Goal: Task Accomplishment & Management: Complete application form

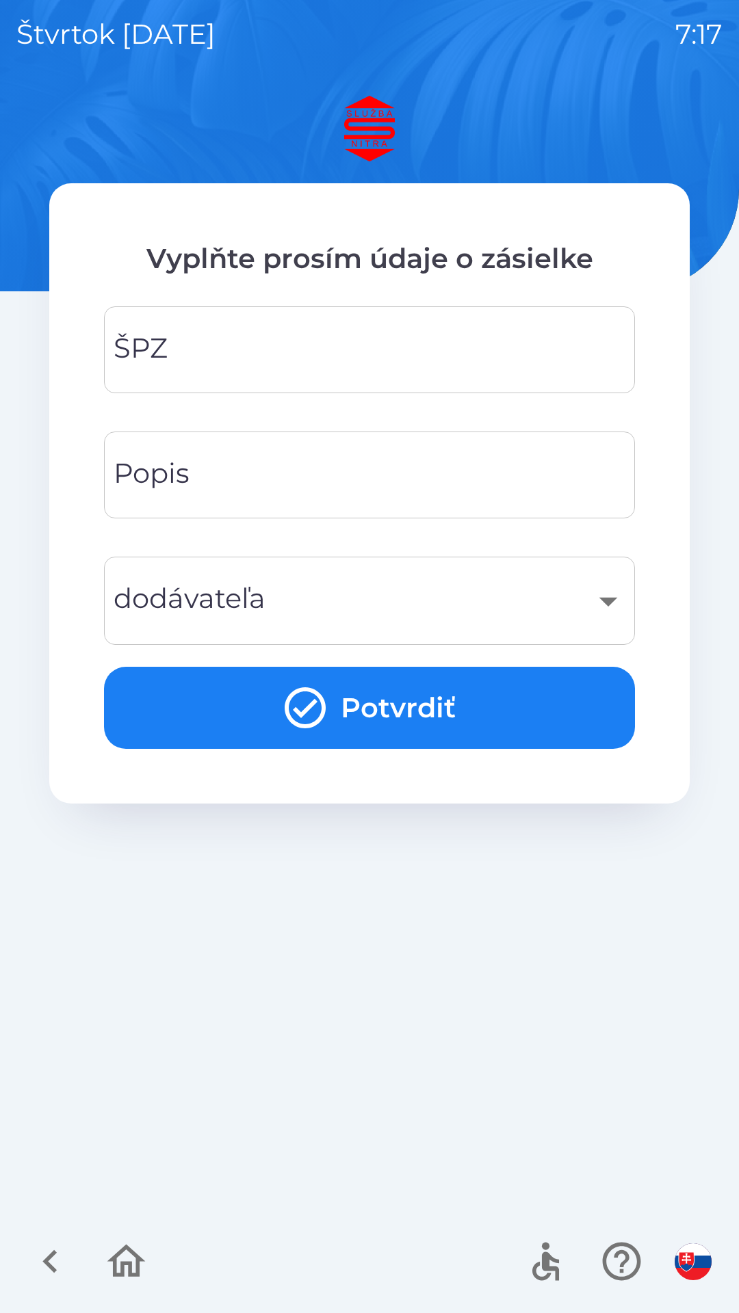
click at [601, 604] on div "​" at bounding box center [369, 600] width 498 height 55
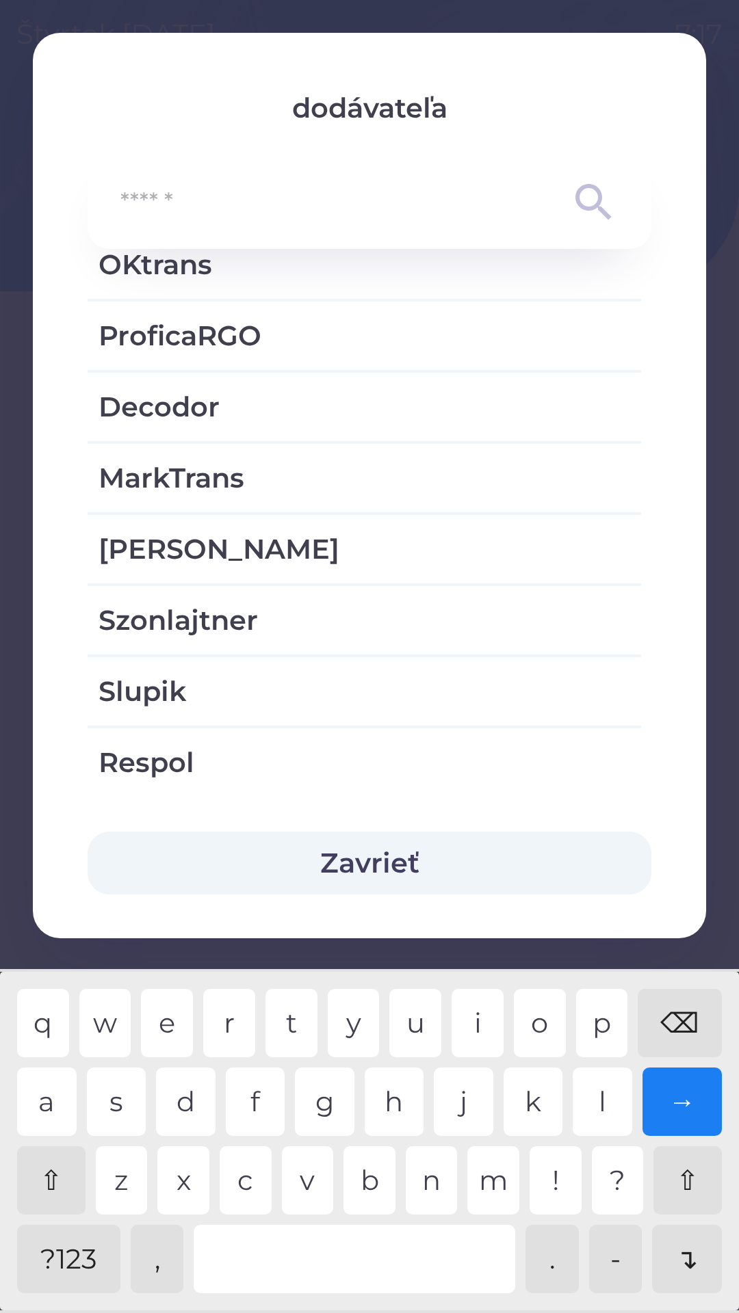
scroll to position [2823, 0]
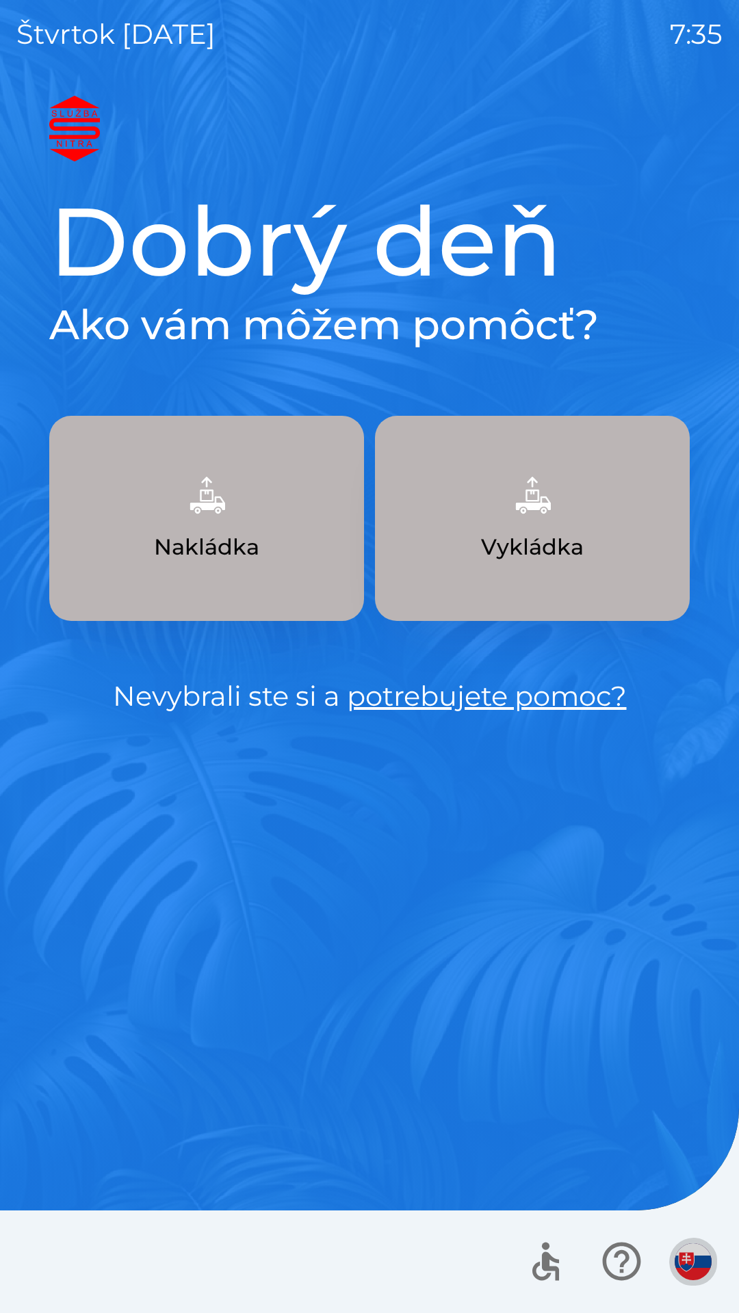
click at [700, 1246] on img "button" at bounding box center [692, 1261] width 37 height 37
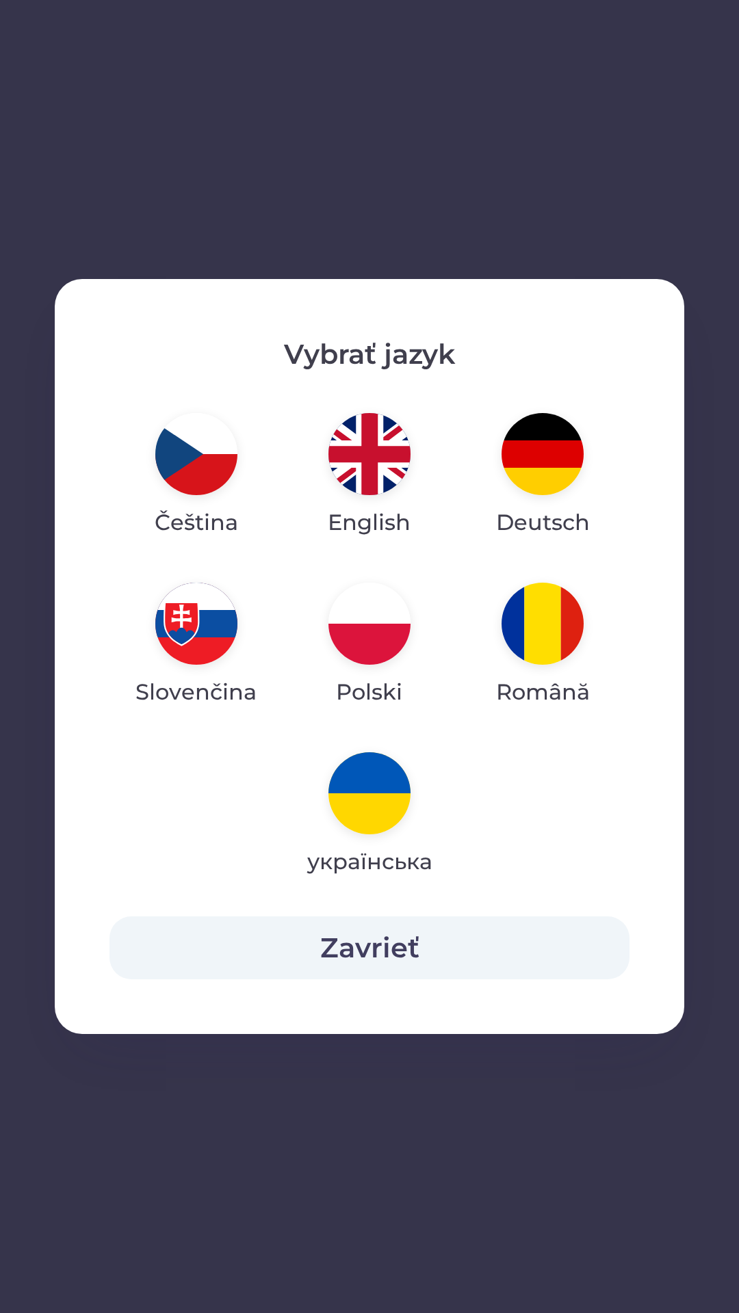
click at [373, 800] on img "button" at bounding box center [369, 793] width 82 height 82
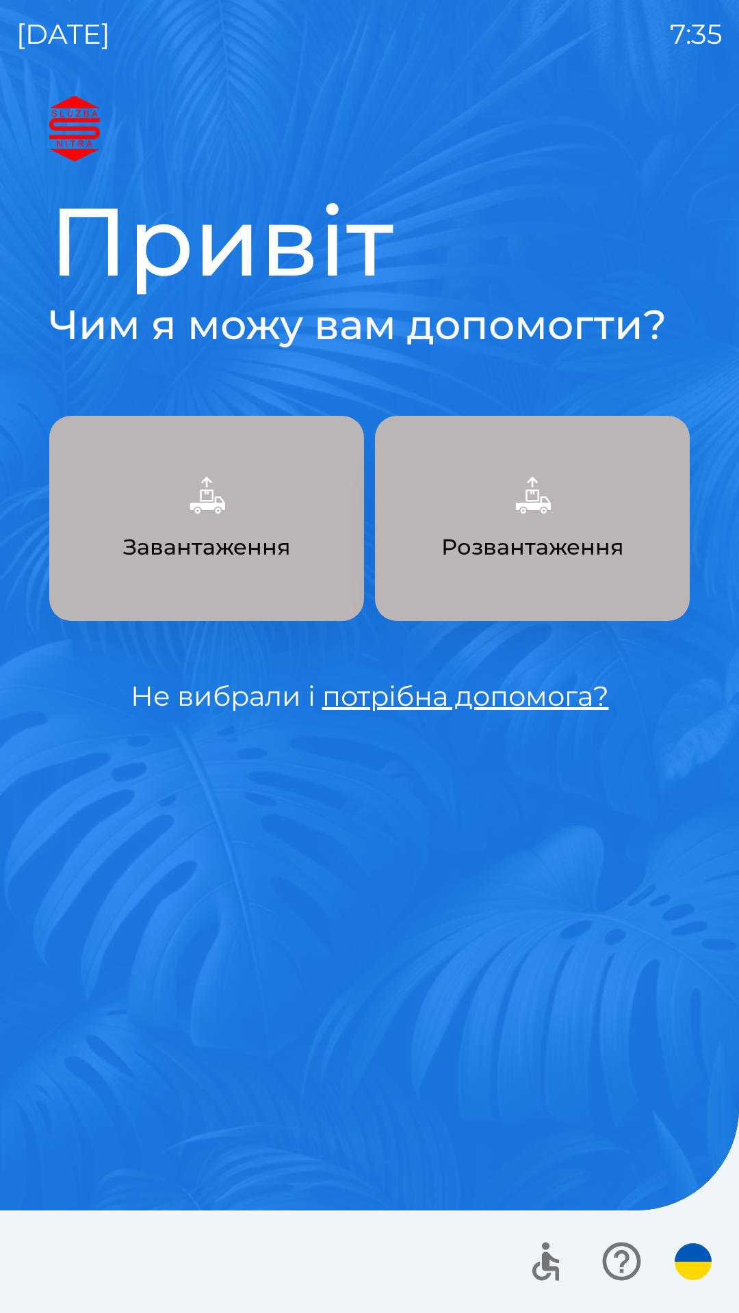
click at [228, 531] on p "Завантаження" at bounding box center [207, 547] width 168 height 33
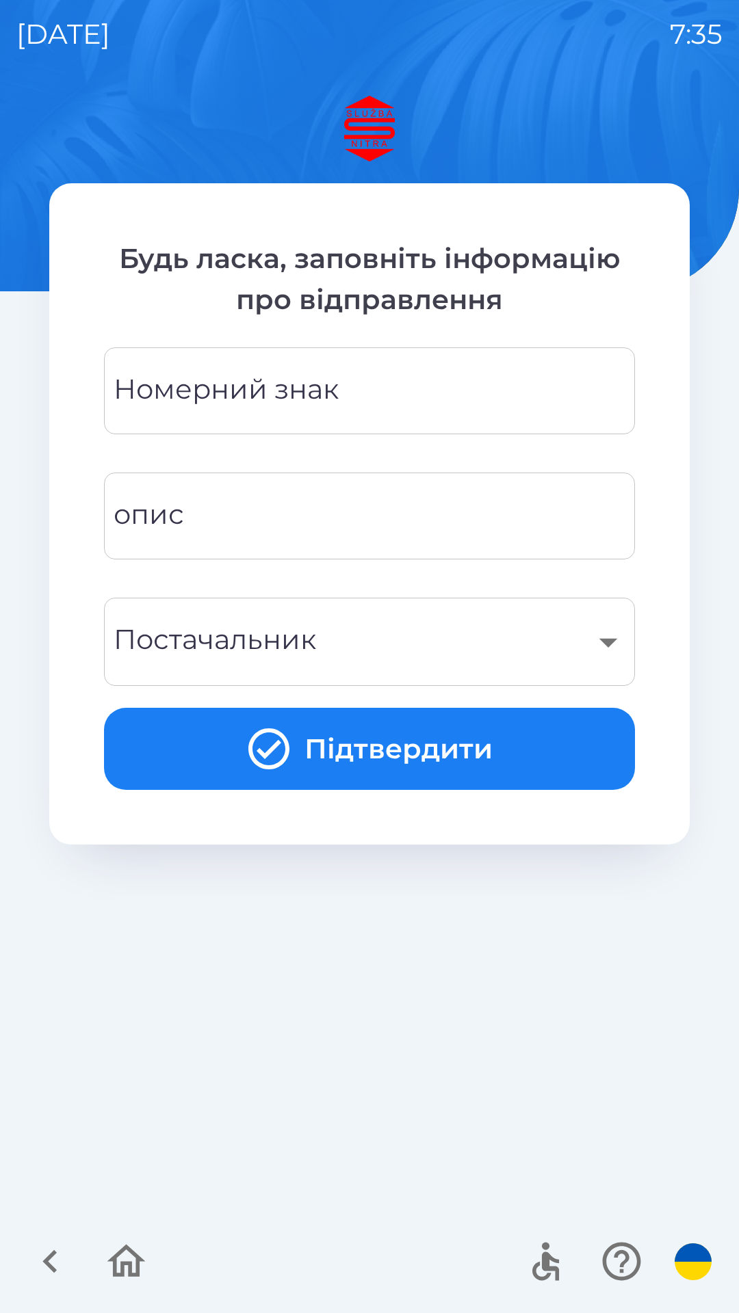
click at [374, 380] on input "Номерний знак" at bounding box center [369, 391] width 498 height 54
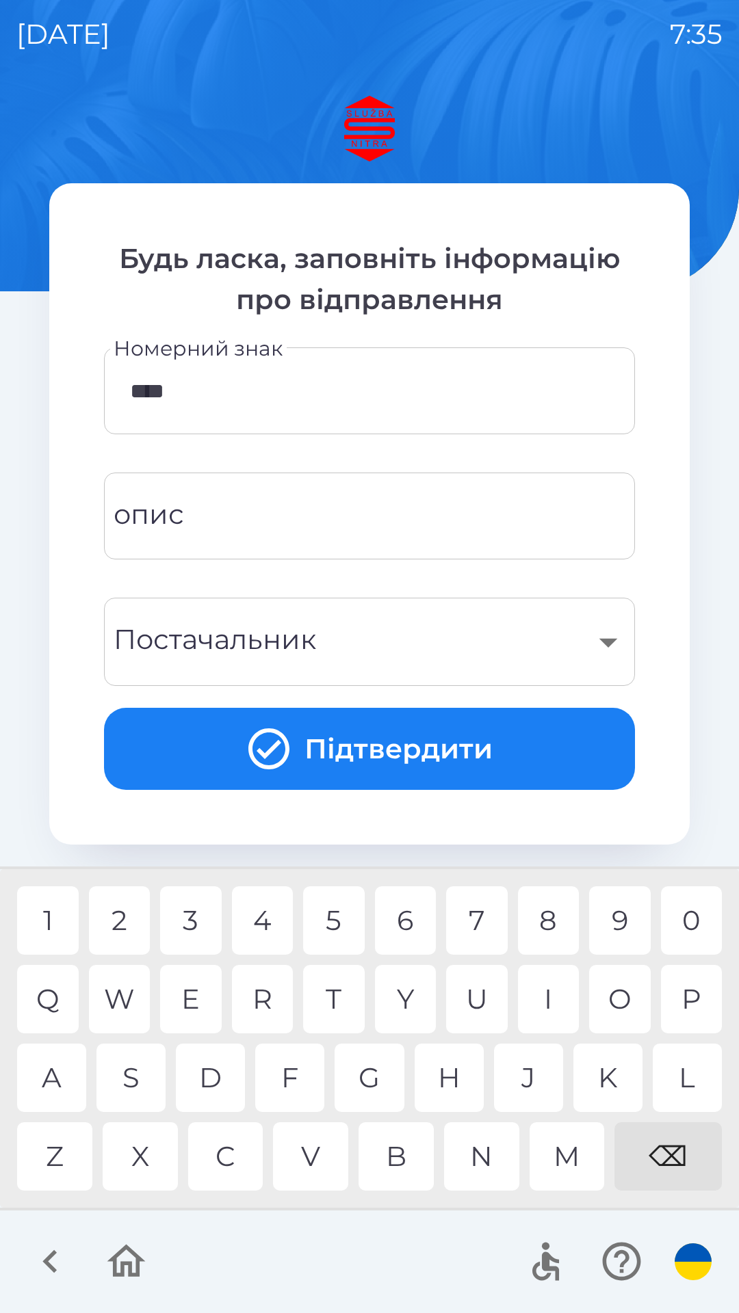
click at [53, 903] on div "1" at bounding box center [48, 920] width 62 height 68
click at [486, 921] on div "7" at bounding box center [477, 920] width 62 height 68
click at [341, 922] on div "5" at bounding box center [334, 920] width 62 height 68
click at [551, 919] on div "8" at bounding box center [549, 920] width 62 height 68
type input "********"
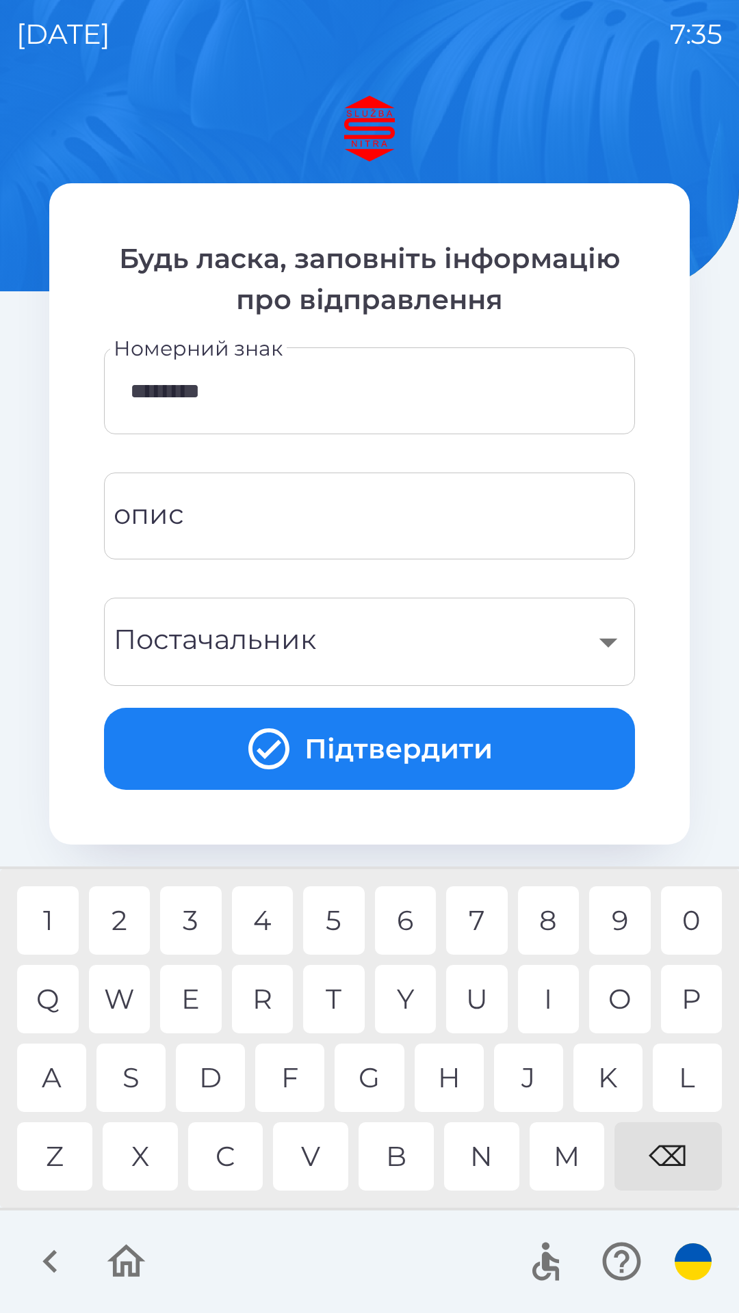
click at [588, 631] on div "​" at bounding box center [369, 641] width 498 height 55
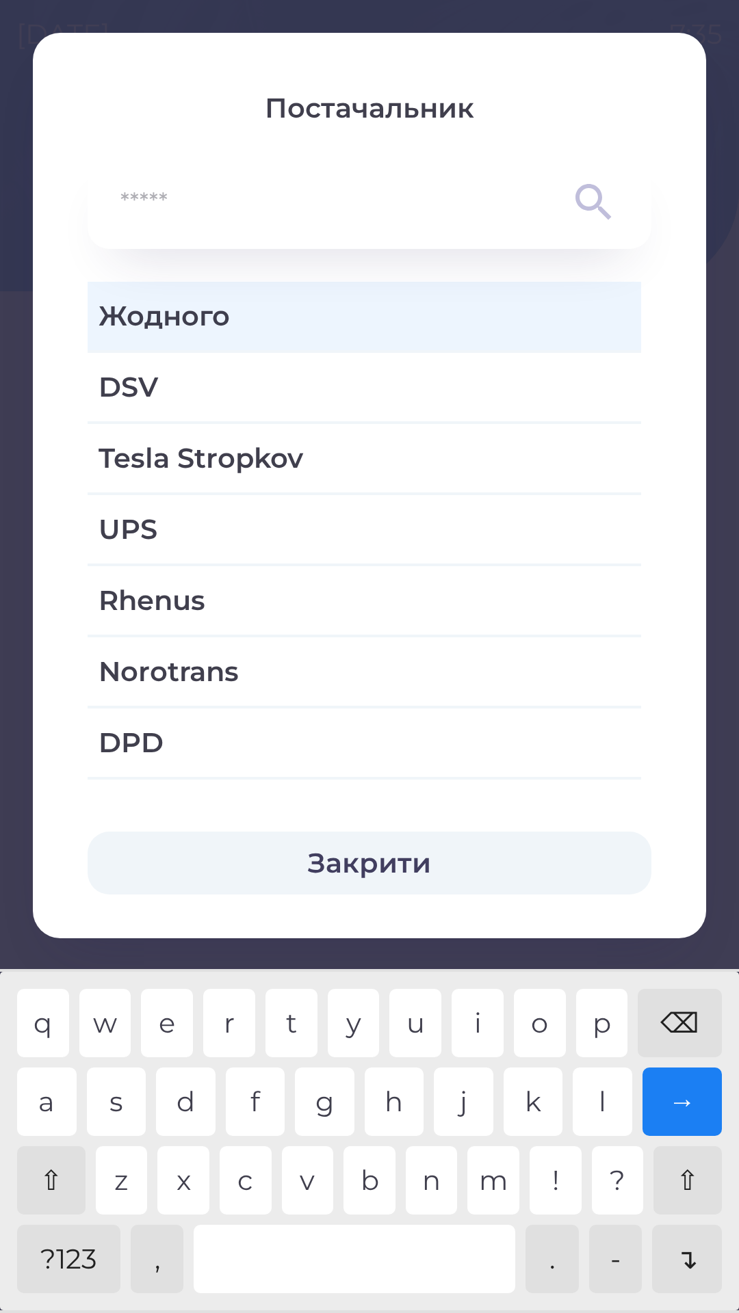
click at [426, 849] on button "Закрити" at bounding box center [370, 863] width 564 height 63
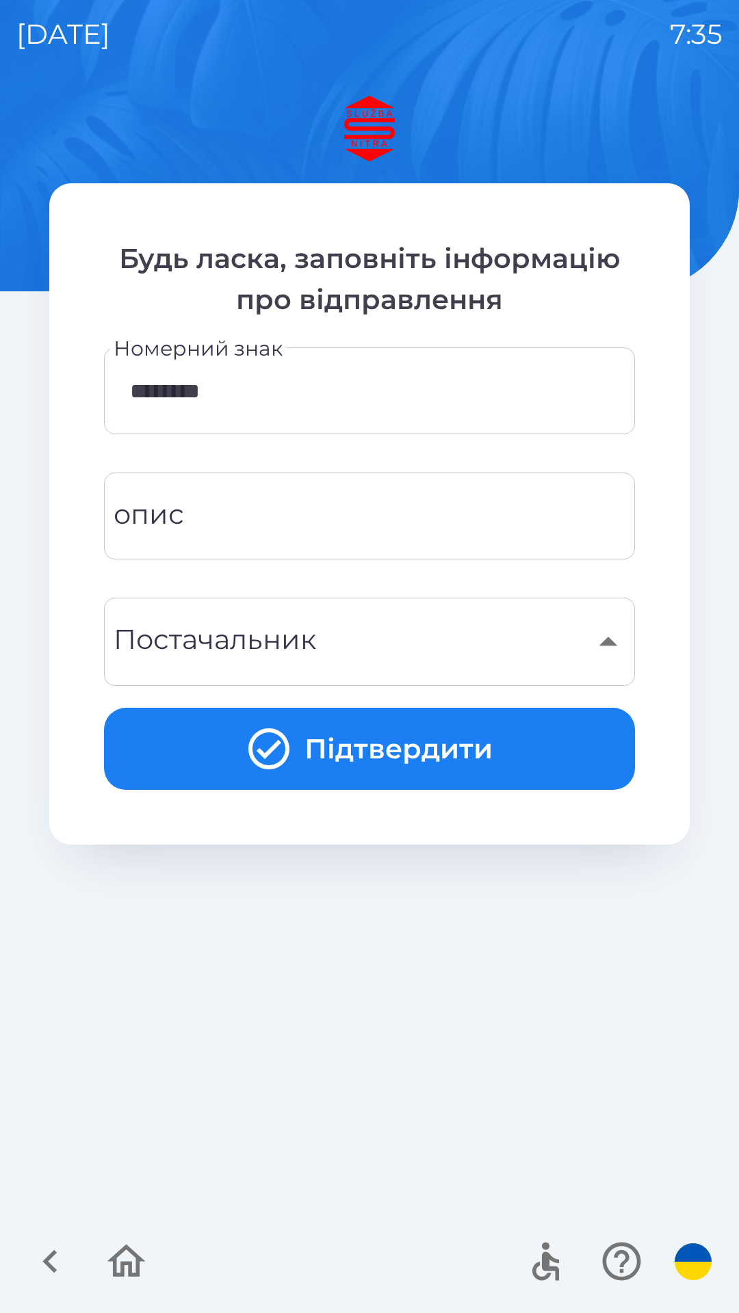
click at [449, 747] on button "Підтвердити" at bounding box center [369, 749] width 531 height 82
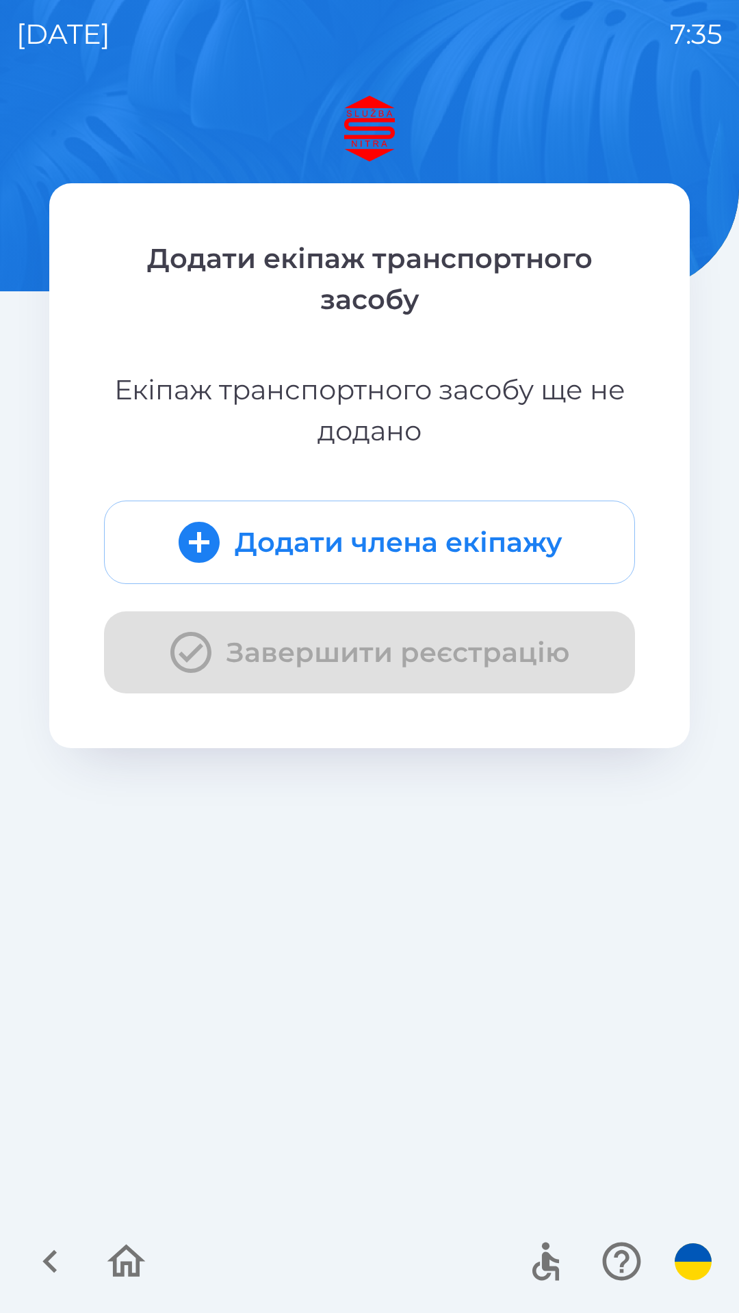
click at [545, 533] on button "Додати члена екіпажу" at bounding box center [369, 542] width 531 height 83
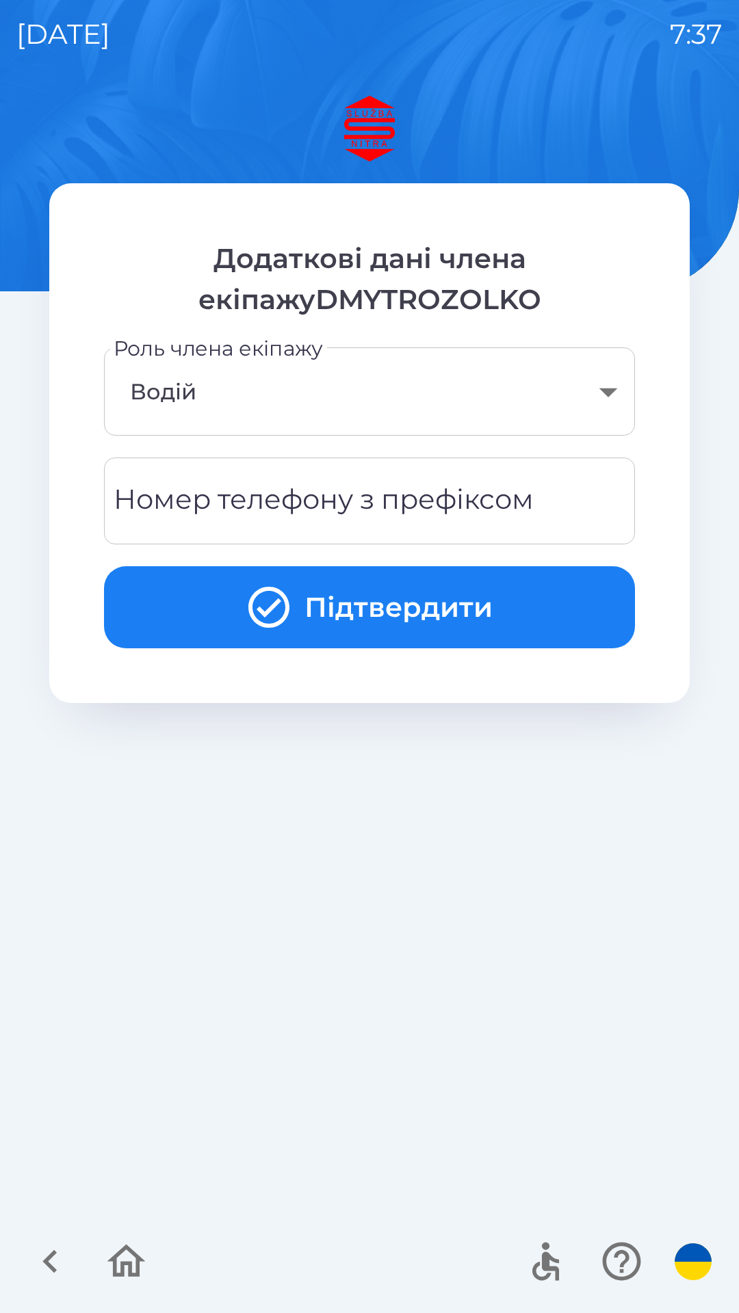
click at [400, 506] on div "Номер телефону з префіксом Номер телефону з префіксом" at bounding box center [369, 501] width 531 height 87
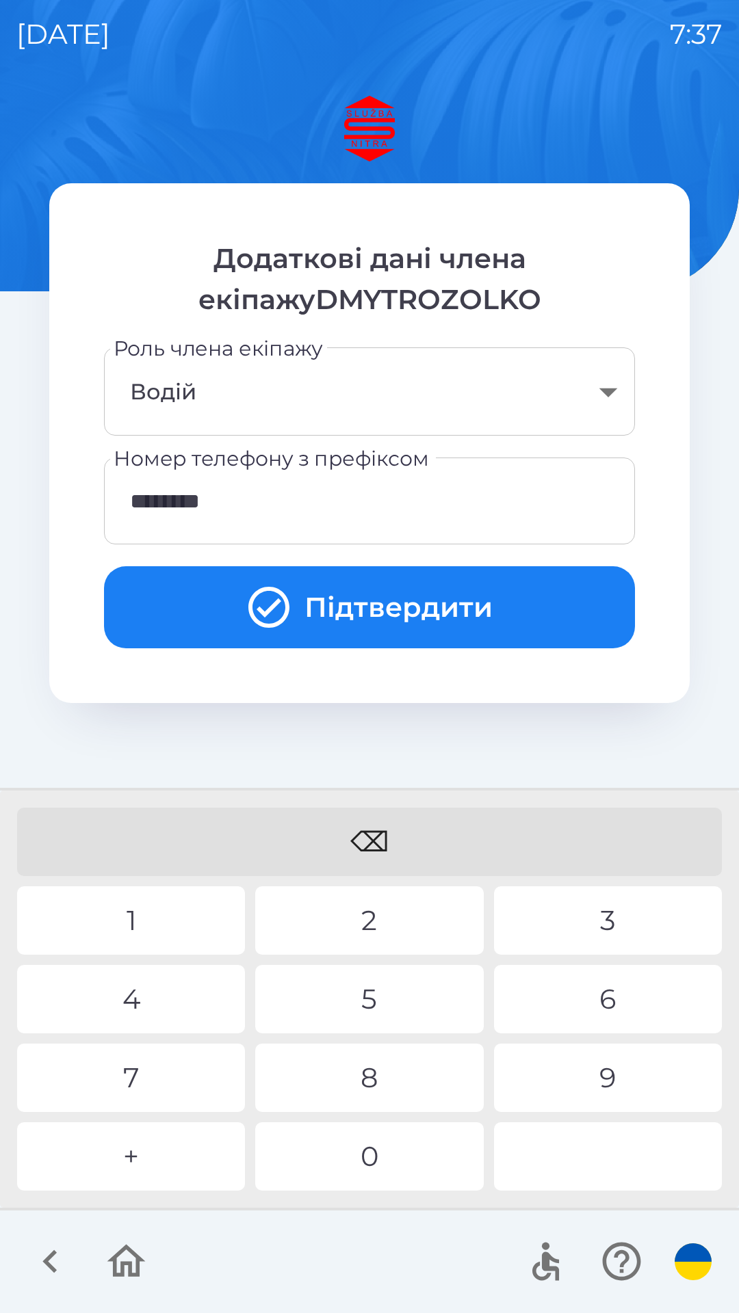
click at [368, 1072] on div "8" at bounding box center [369, 1078] width 228 height 68
click at [405, 1137] on div "0" at bounding box center [369, 1156] width 228 height 68
click at [180, 1007] on div "4" at bounding box center [131, 999] width 228 height 68
type input "**********"
click at [407, 605] on button "Підтвердити" at bounding box center [369, 607] width 531 height 82
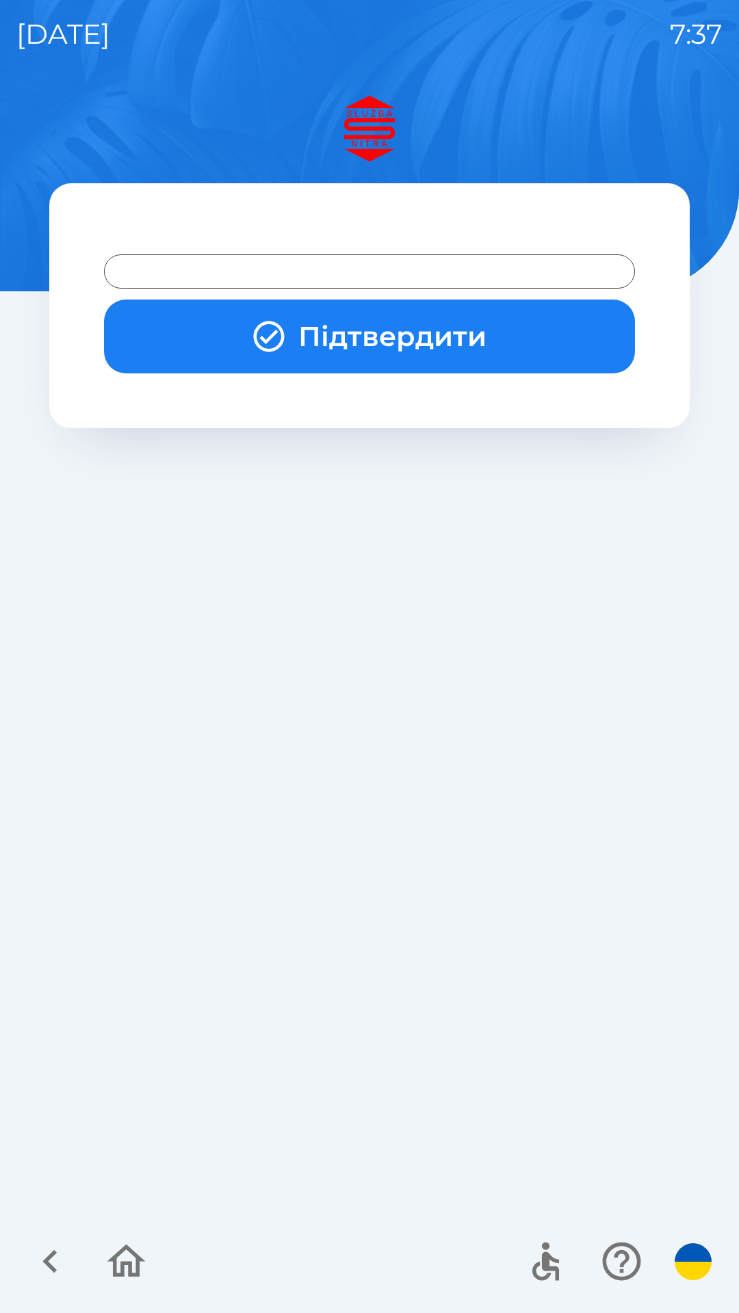
click at [399, 338] on button "Підтвердити" at bounding box center [369, 337] width 531 height 74
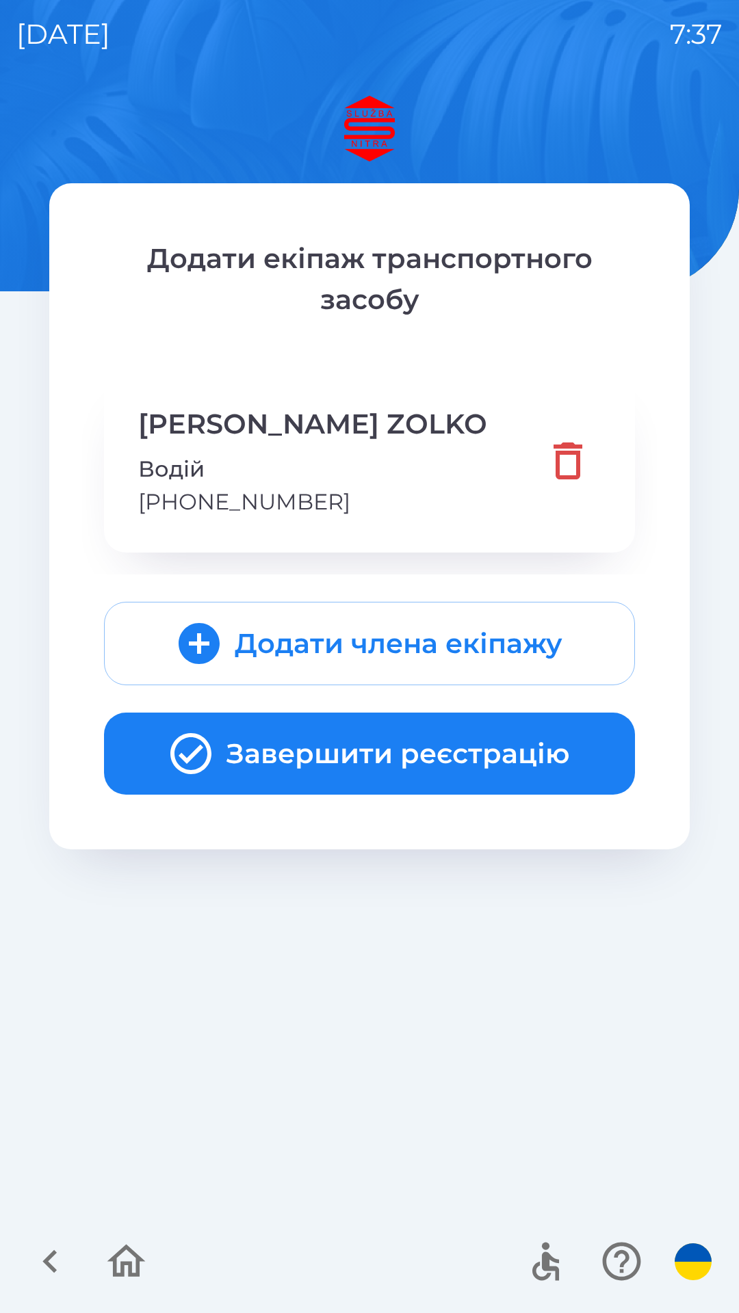
click at [469, 737] on button "Завершити реєстрацію" at bounding box center [369, 754] width 531 height 82
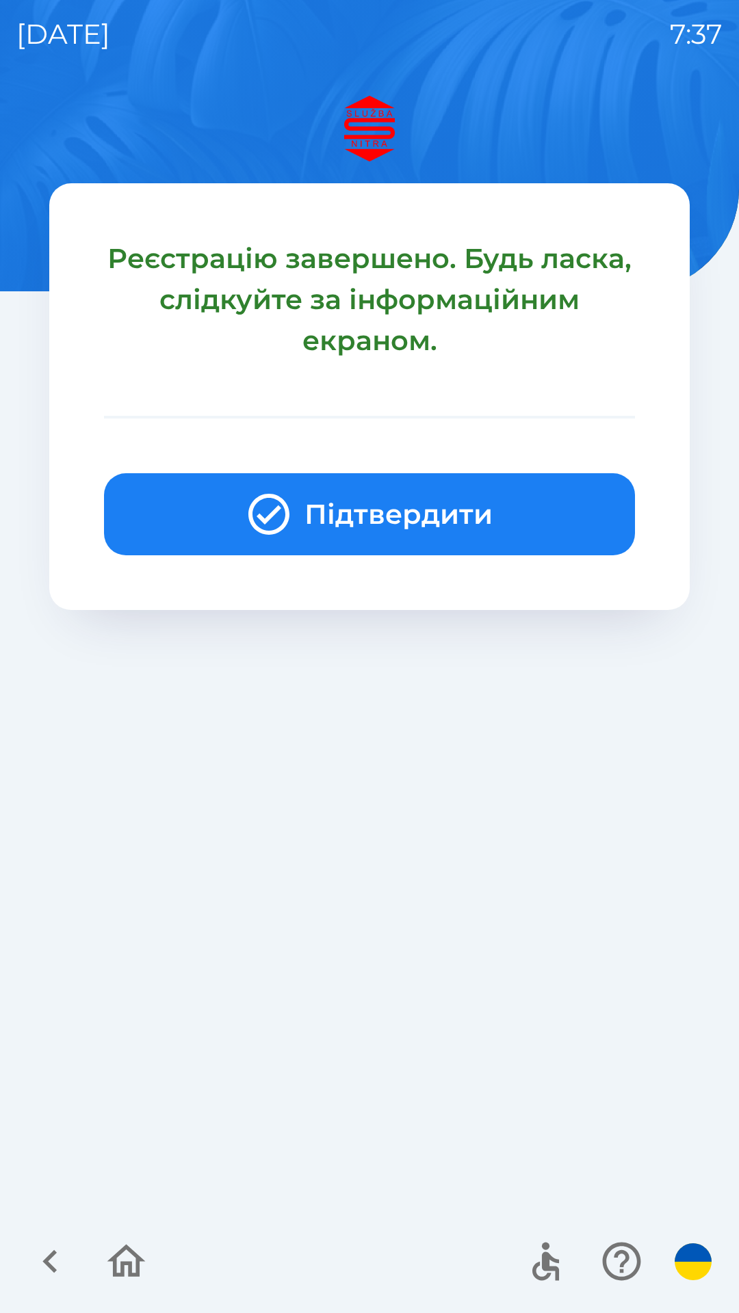
click at [457, 507] on button "Підтвердити" at bounding box center [369, 514] width 531 height 82
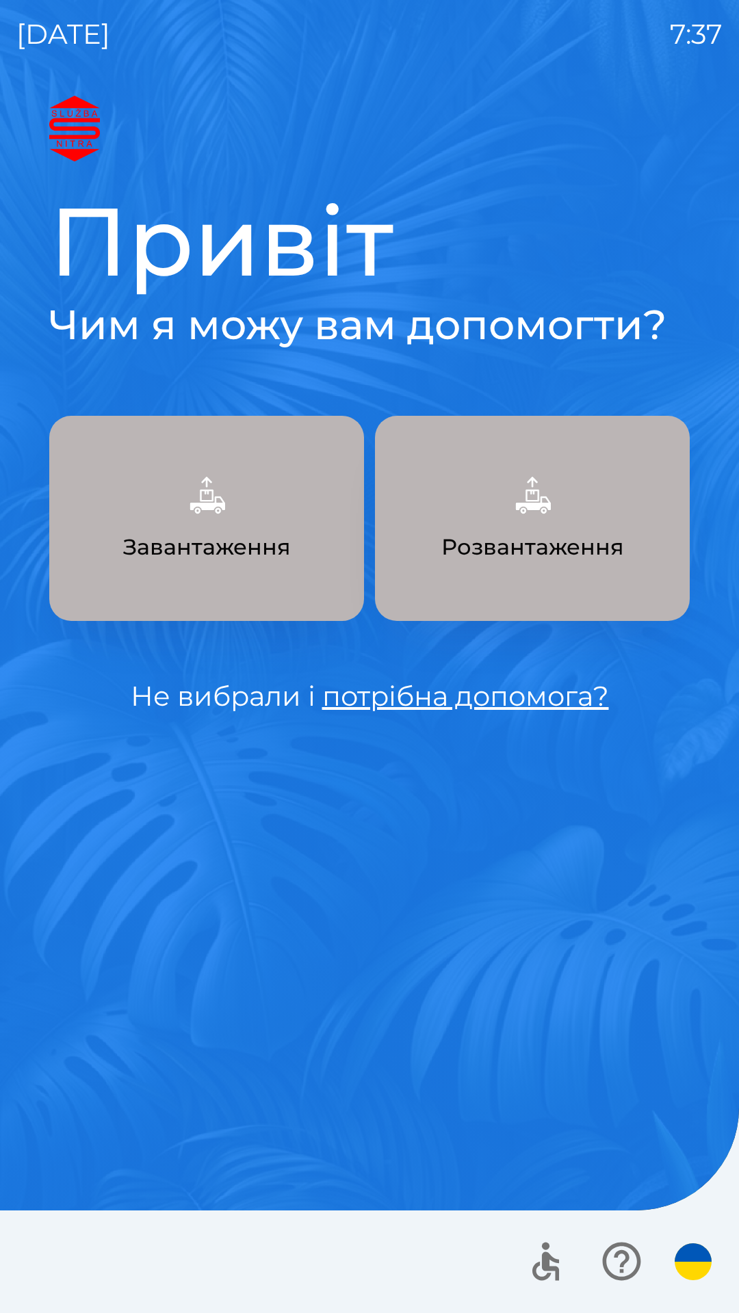
click at [240, 518] on button "Завантаження" at bounding box center [206, 518] width 315 height 205
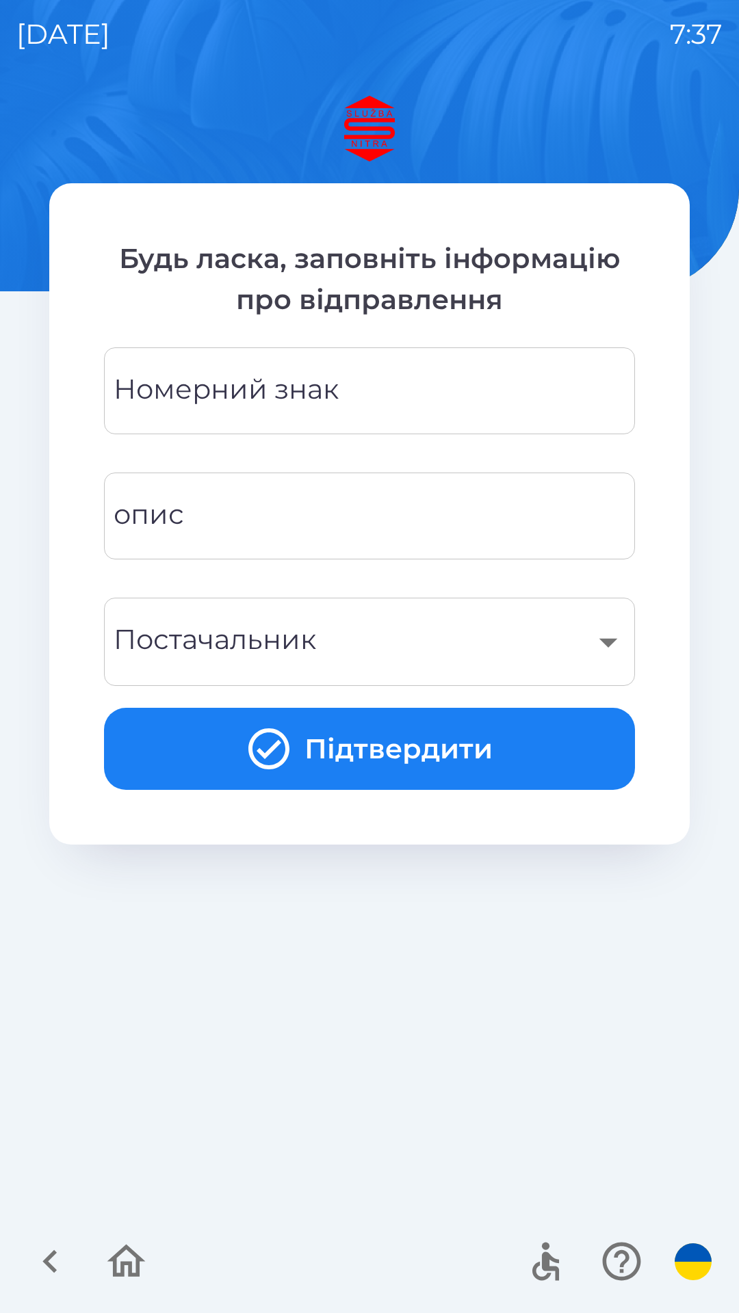
click at [332, 376] on div "Номерний знак Номерний знак" at bounding box center [369, 390] width 531 height 87
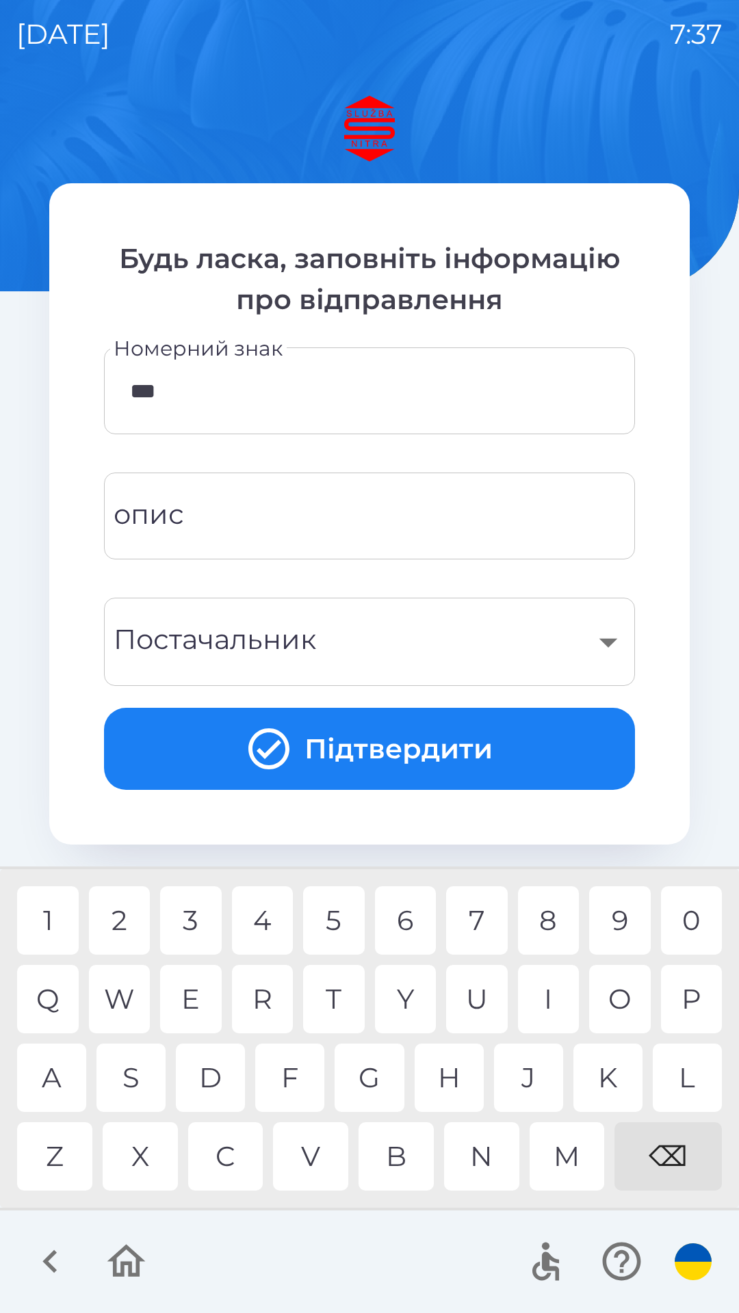
click at [563, 996] on div "I" at bounding box center [549, 999] width 62 height 68
click at [493, 916] on div "7" at bounding box center [477, 920] width 62 height 68
type input "********"
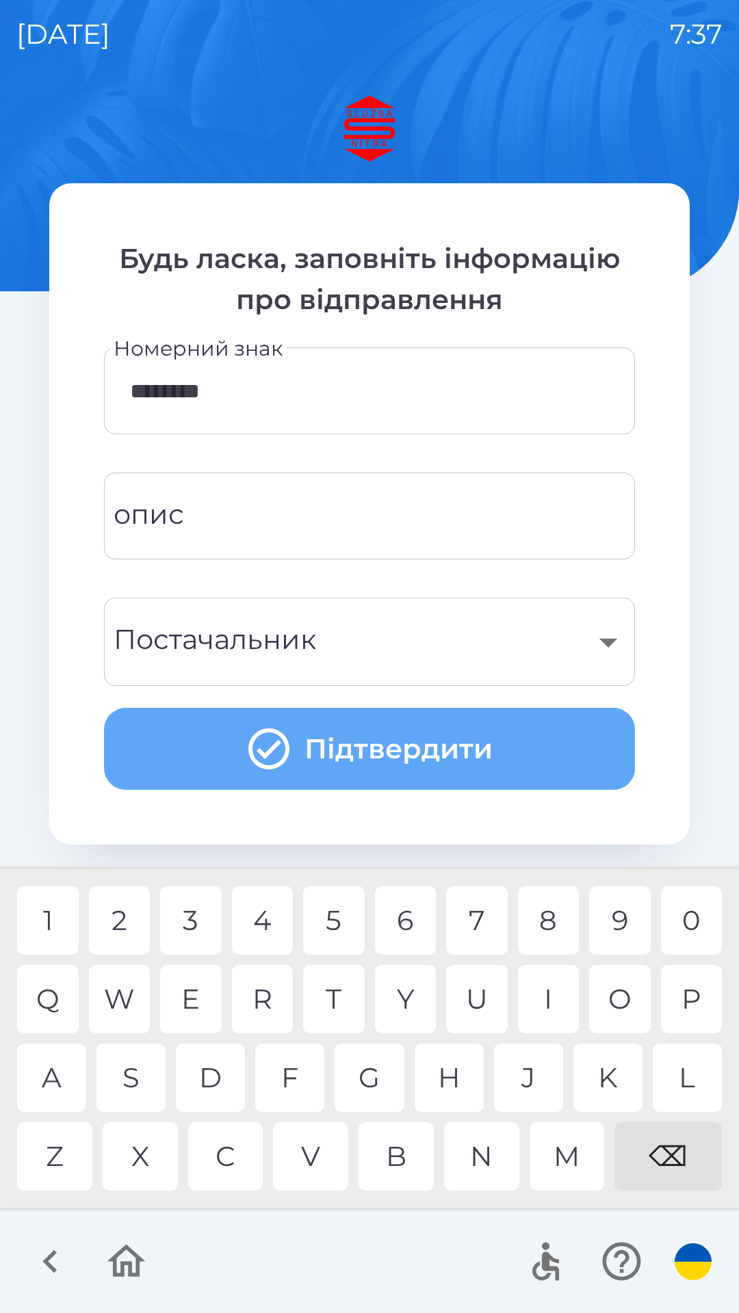
click at [410, 746] on button "Підтвердити" at bounding box center [369, 749] width 531 height 82
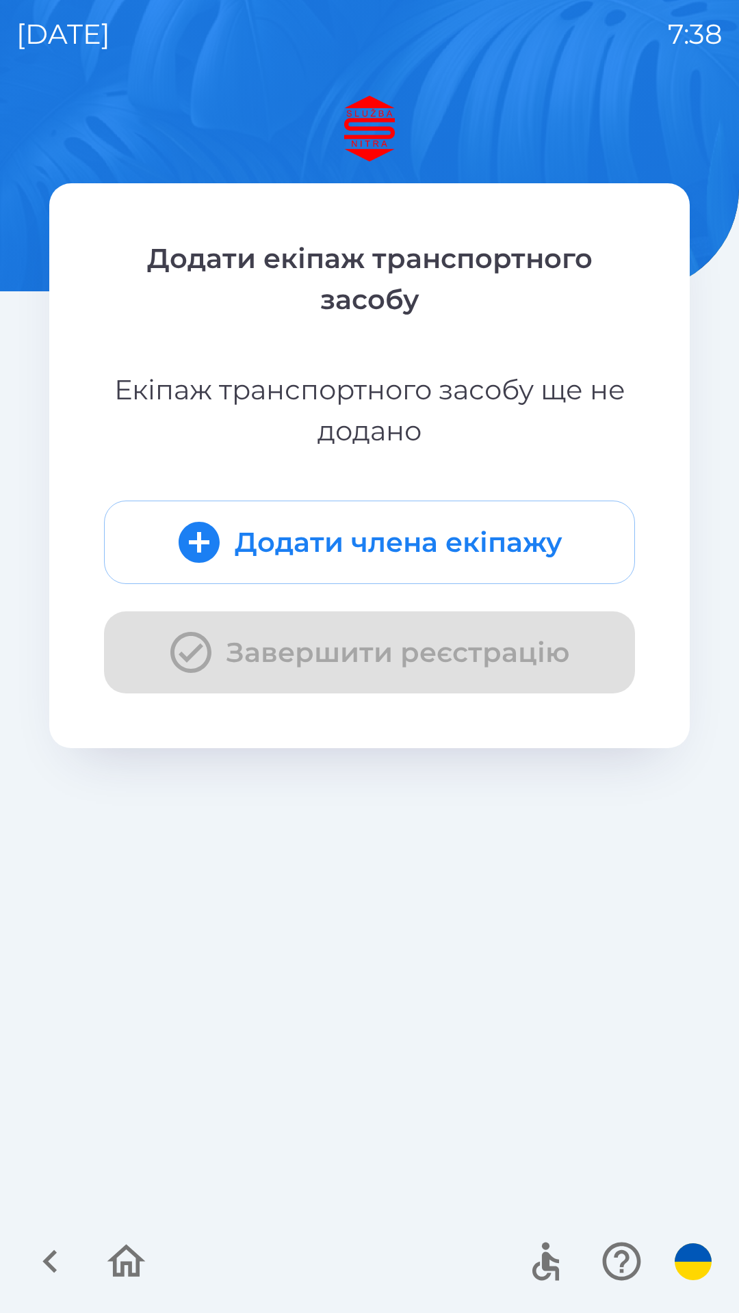
click at [51, 1257] on icon "button" at bounding box center [49, 1261] width 14 height 23
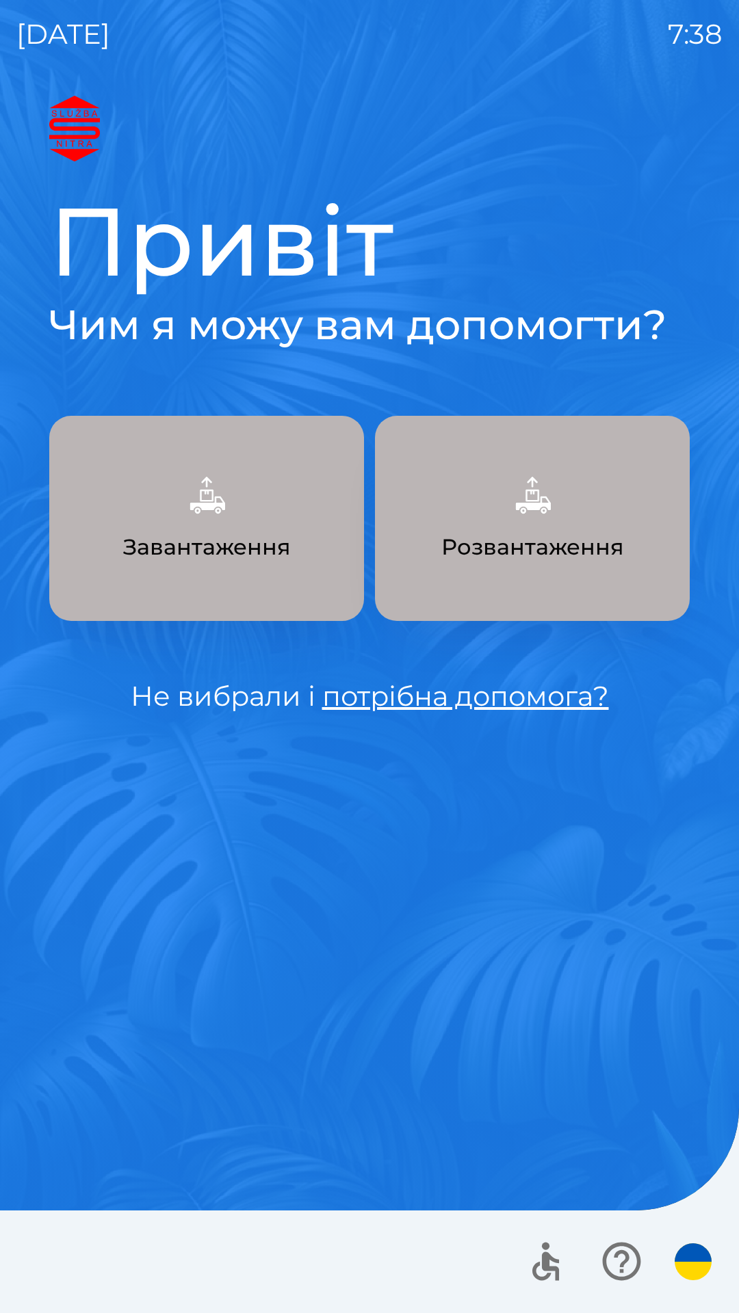
click at [287, 548] on p "Завантаження" at bounding box center [207, 547] width 168 height 33
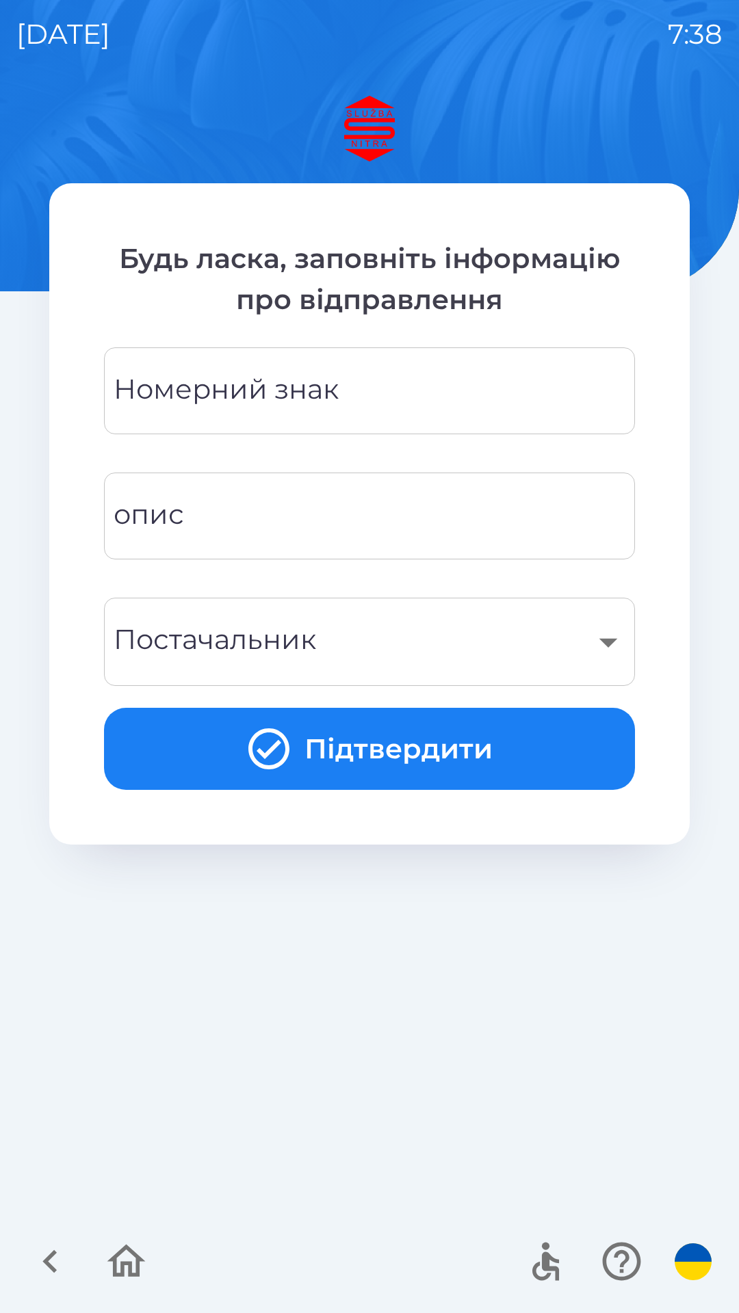
click at [430, 380] on input "Номерний знак" at bounding box center [369, 391] width 498 height 54
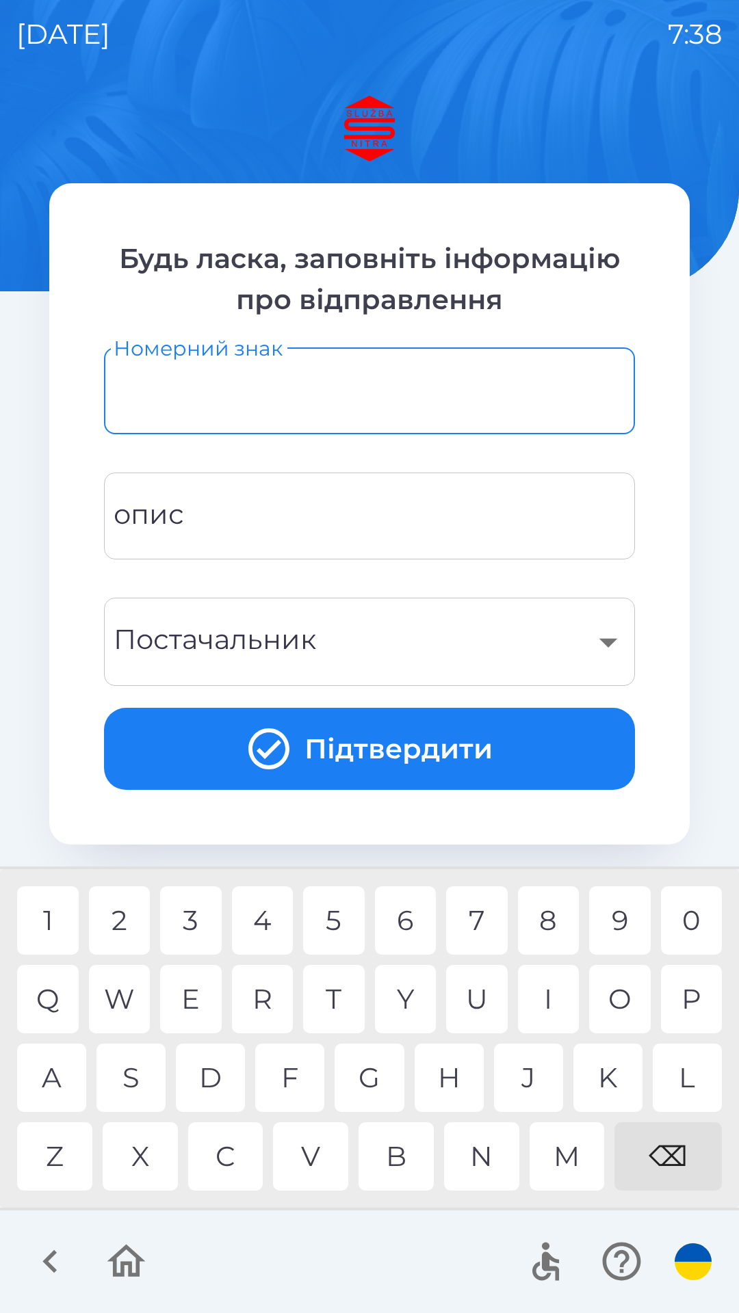
click at [428, 505] on input "опис" at bounding box center [369, 516] width 498 height 54
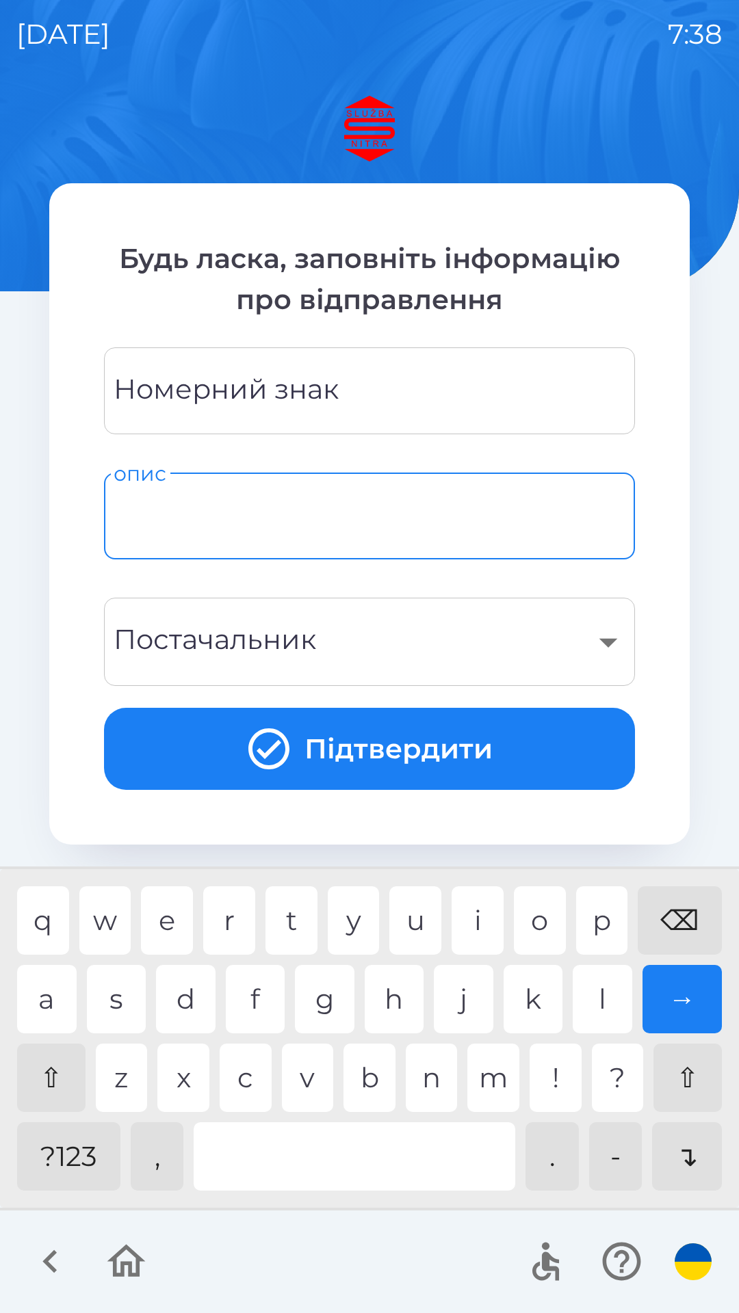
click at [55, 1269] on icon "button" at bounding box center [49, 1261] width 14 height 23
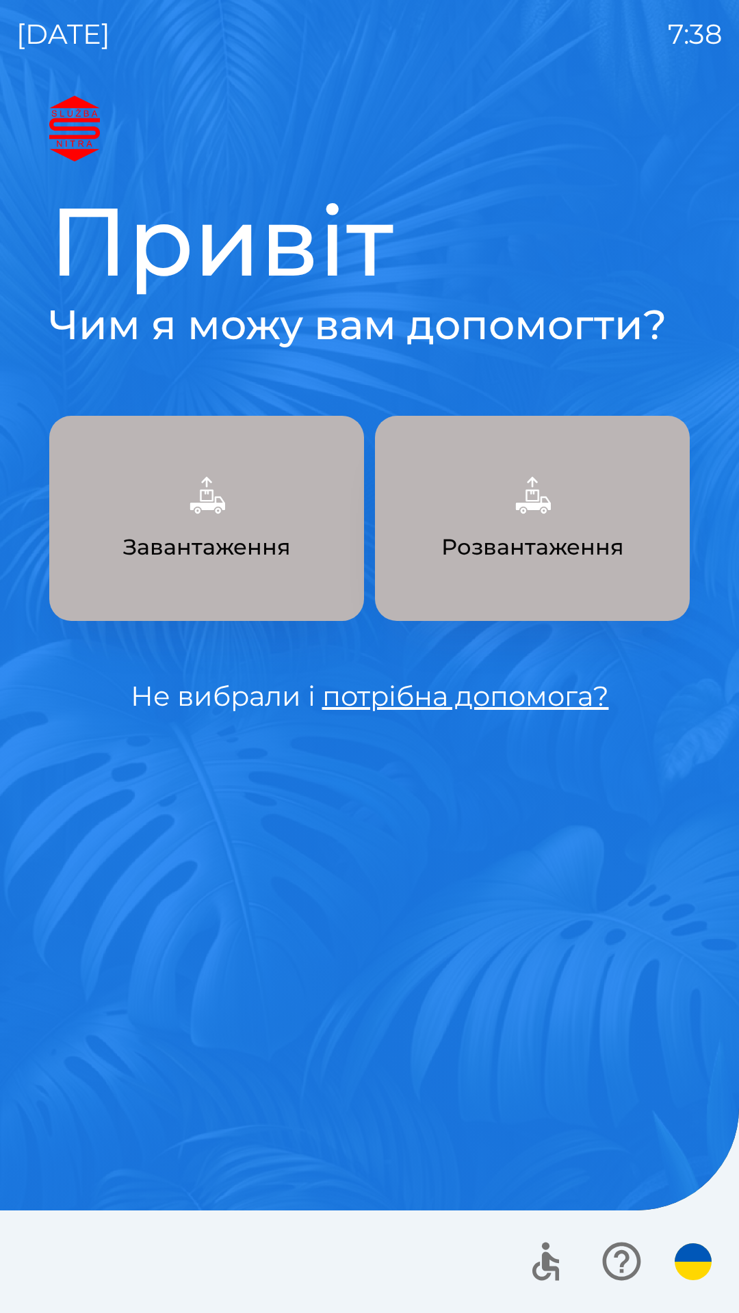
click at [310, 546] on button "Завантаження" at bounding box center [206, 518] width 315 height 205
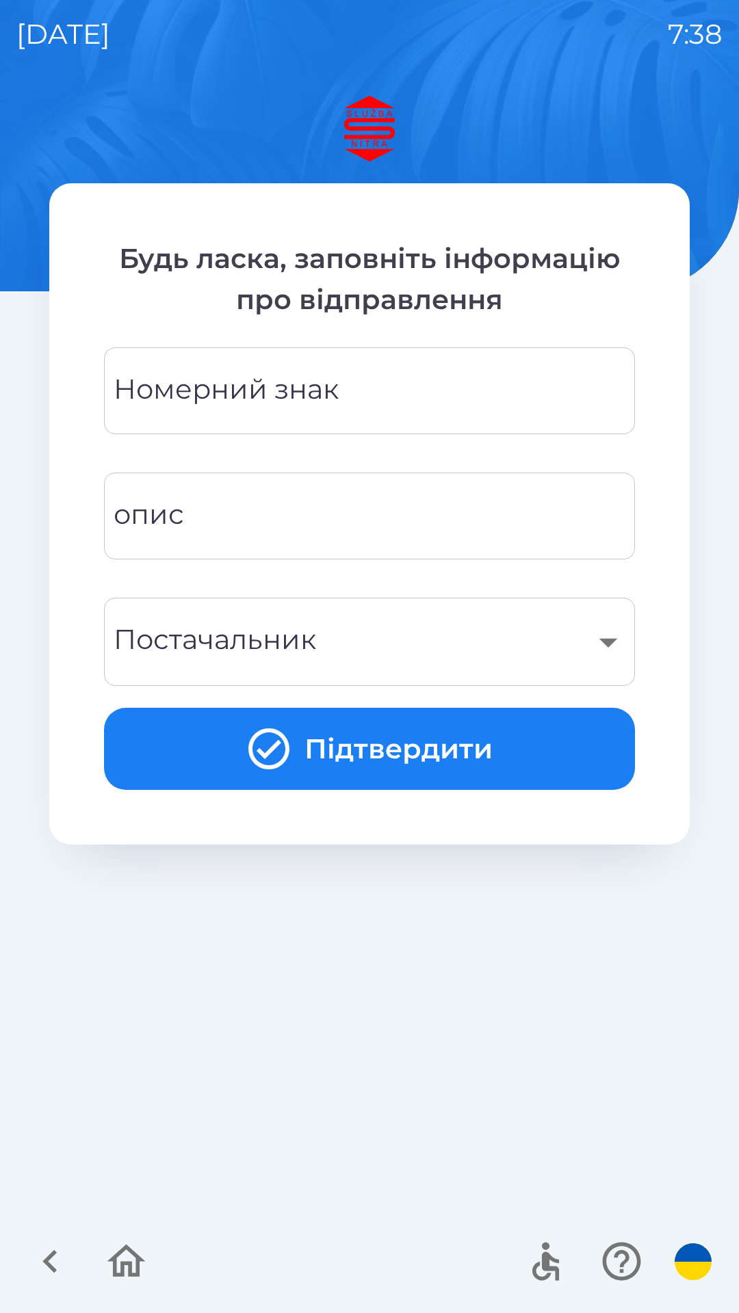
click at [429, 384] on input "Номерний знак" at bounding box center [369, 391] width 498 height 54
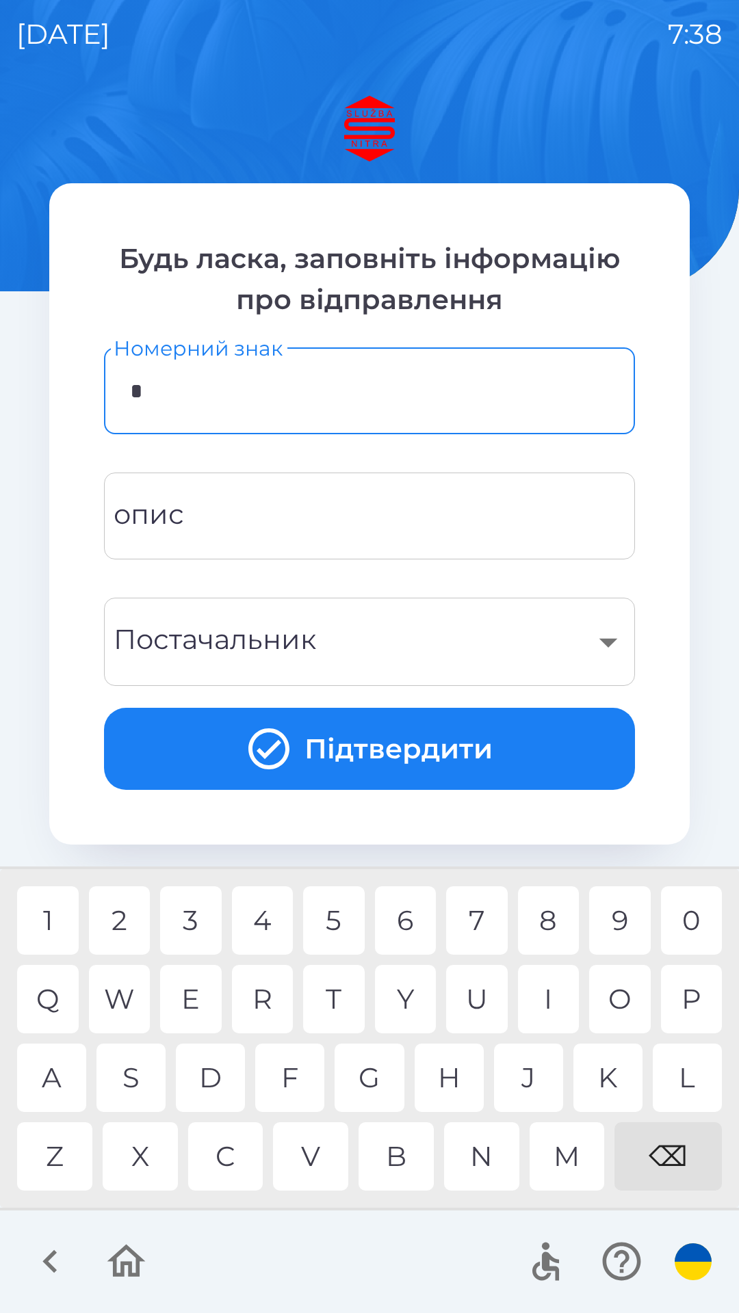
click at [138, 1076] on div "S" at bounding box center [130, 1078] width 69 height 68
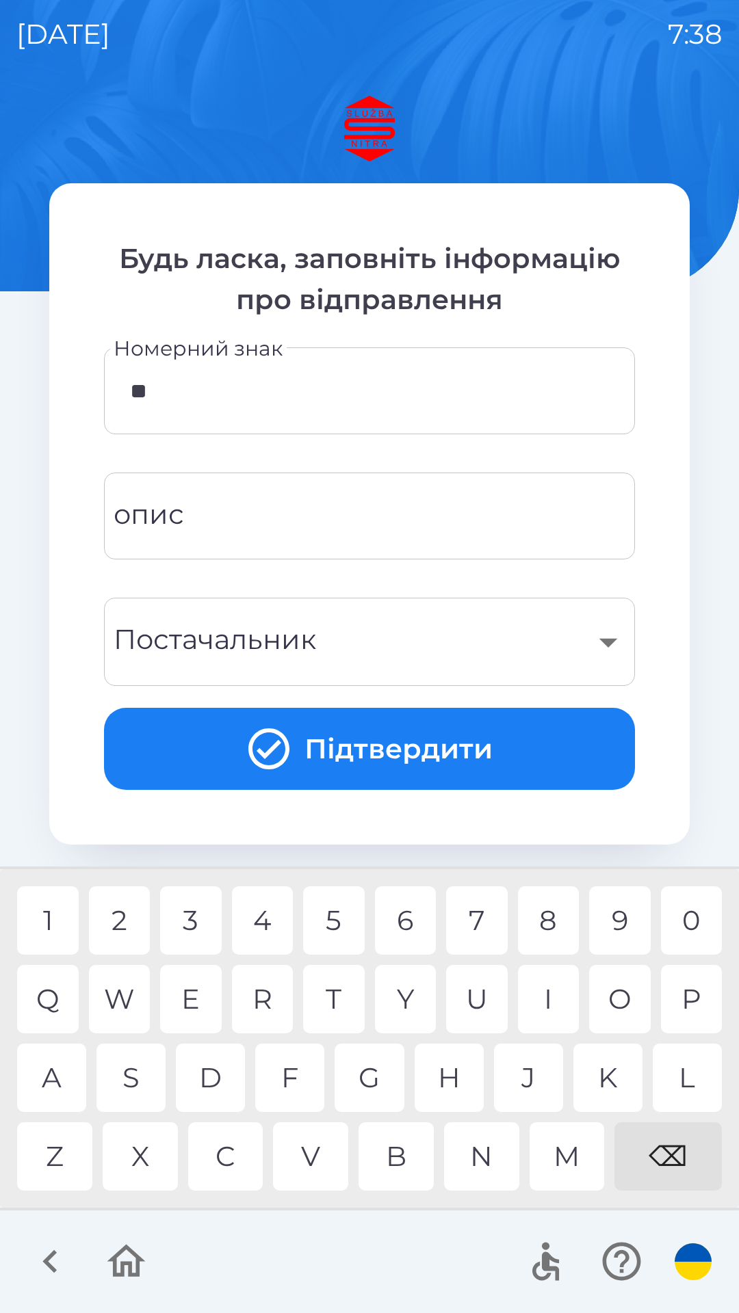
click at [568, 1169] on div "M" at bounding box center [566, 1156] width 75 height 68
click at [50, 925] on div "1" at bounding box center [48, 920] width 62 height 68
type input "********"
click at [551, 915] on div "8" at bounding box center [549, 920] width 62 height 68
click at [605, 642] on div "​" at bounding box center [369, 641] width 498 height 55
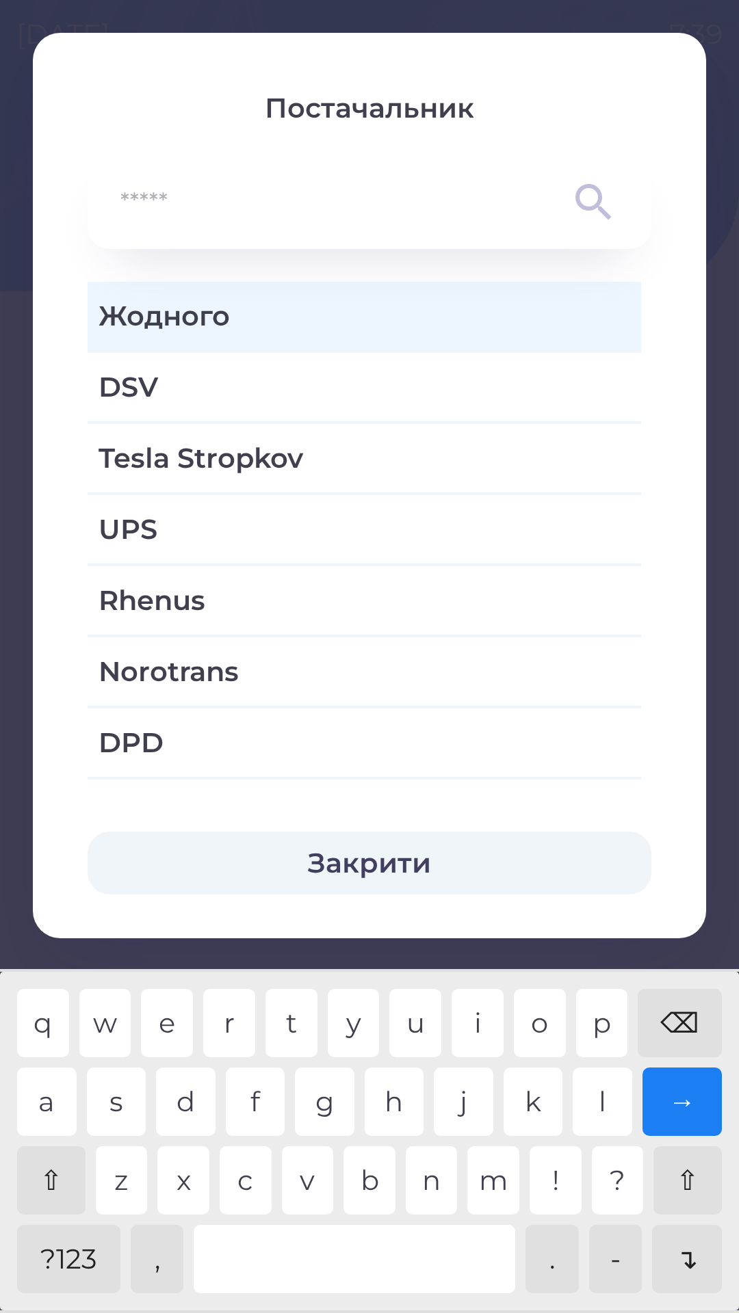
click at [397, 300] on span "Жодного" at bounding box center [363, 315] width 531 height 41
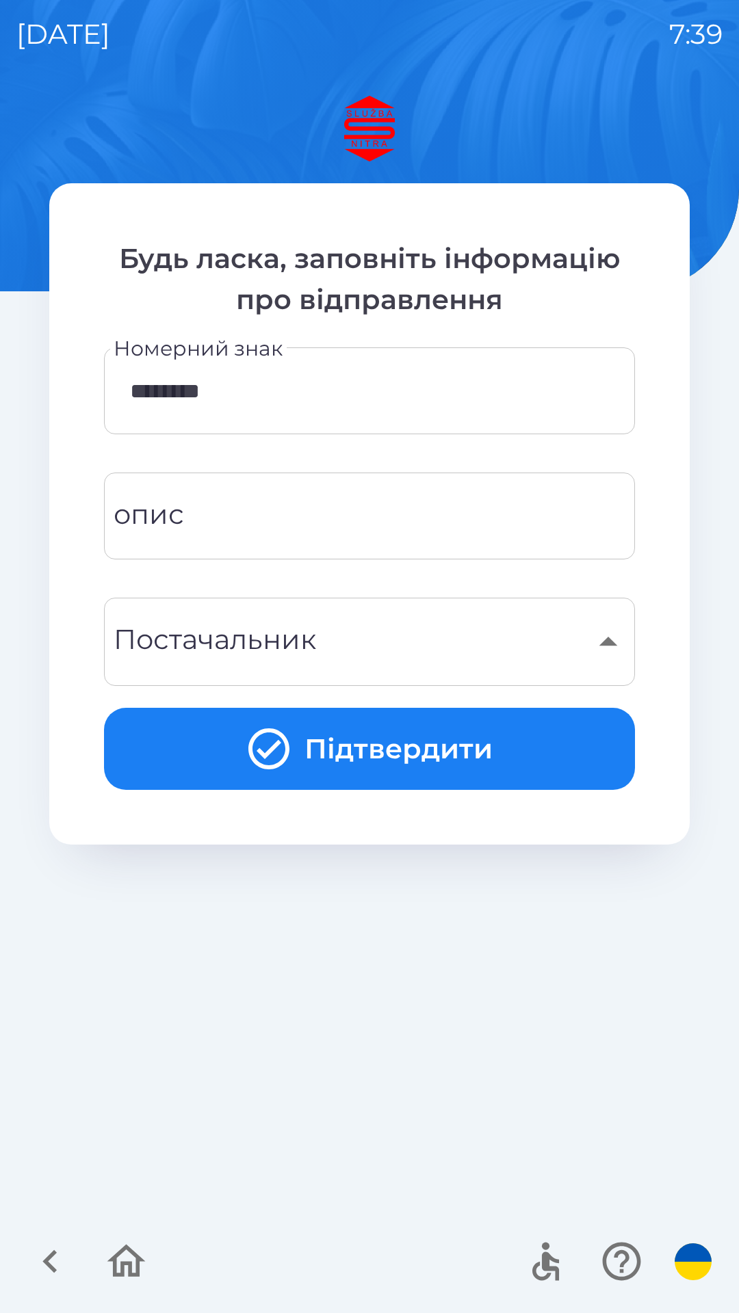
click at [447, 733] on button "Підтвердити" at bounding box center [369, 749] width 531 height 82
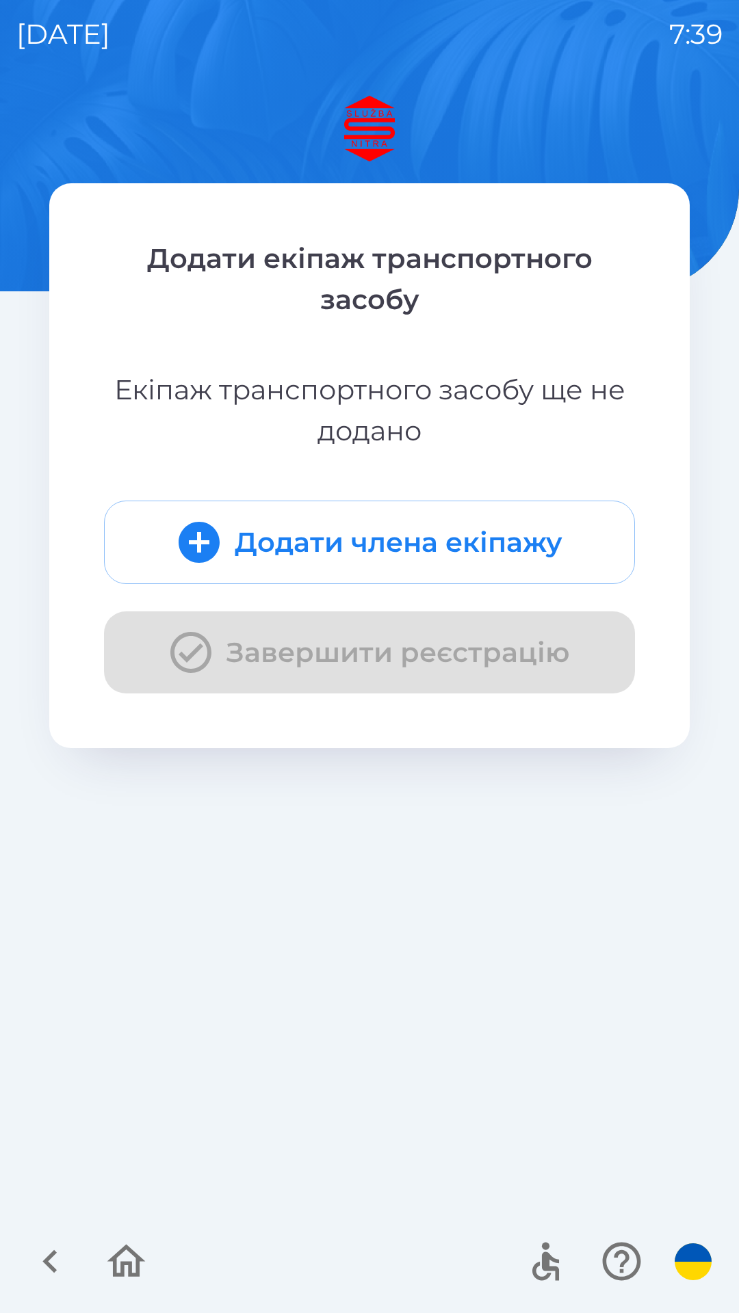
click at [464, 533] on button "Додати члена екіпажу" at bounding box center [369, 542] width 531 height 83
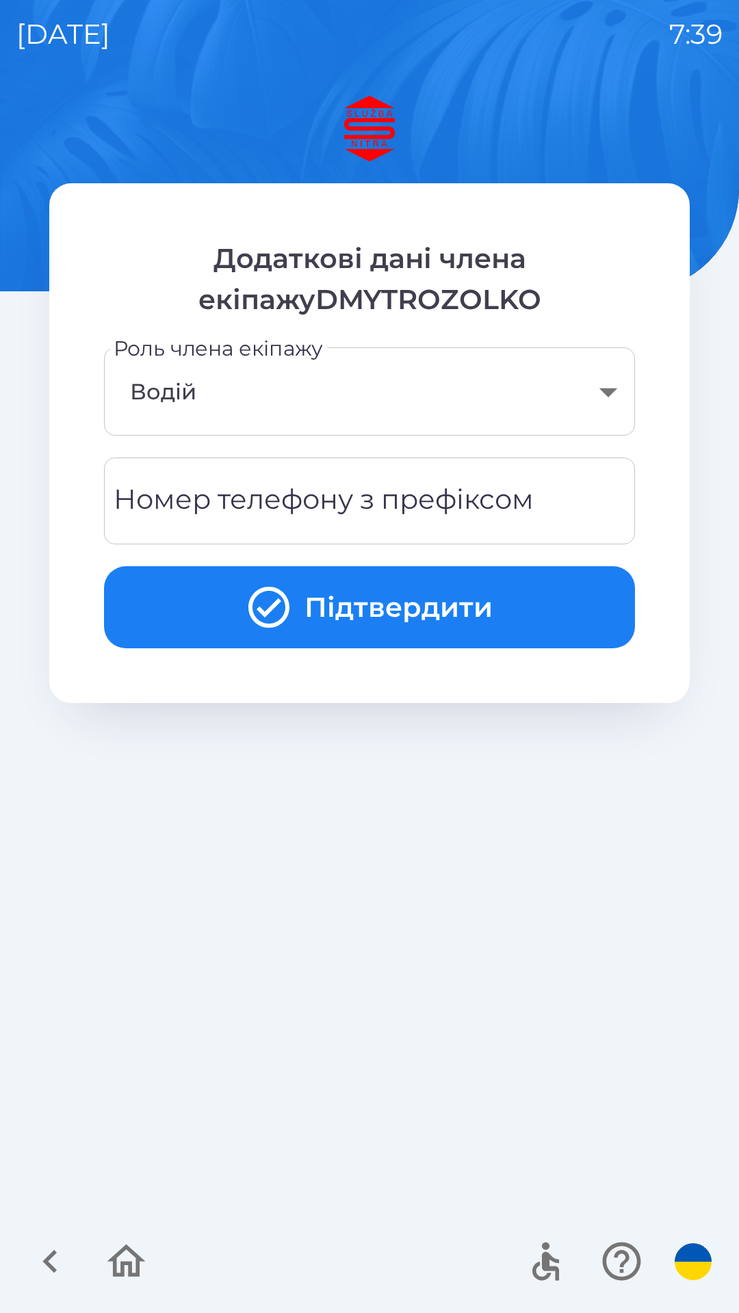
click at [611, 378] on body "[DATE] 7:39 Додаткові дані члена екіпажуDMYTROZOLKO Роль члена екіпажу Водій **…" at bounding box center [369, 656] width 739 height 1313
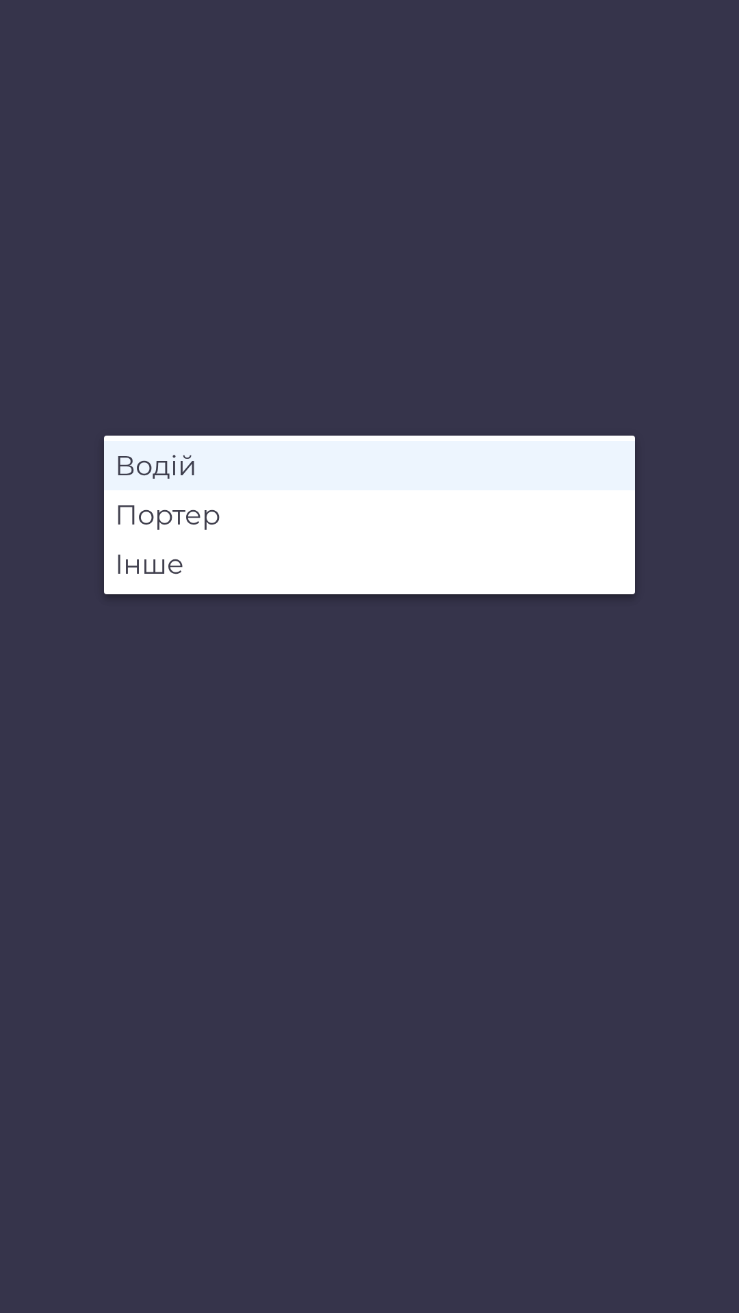
click at [237, 469] on li "Водій" at bounding box center [369, 465] width 531 height 49
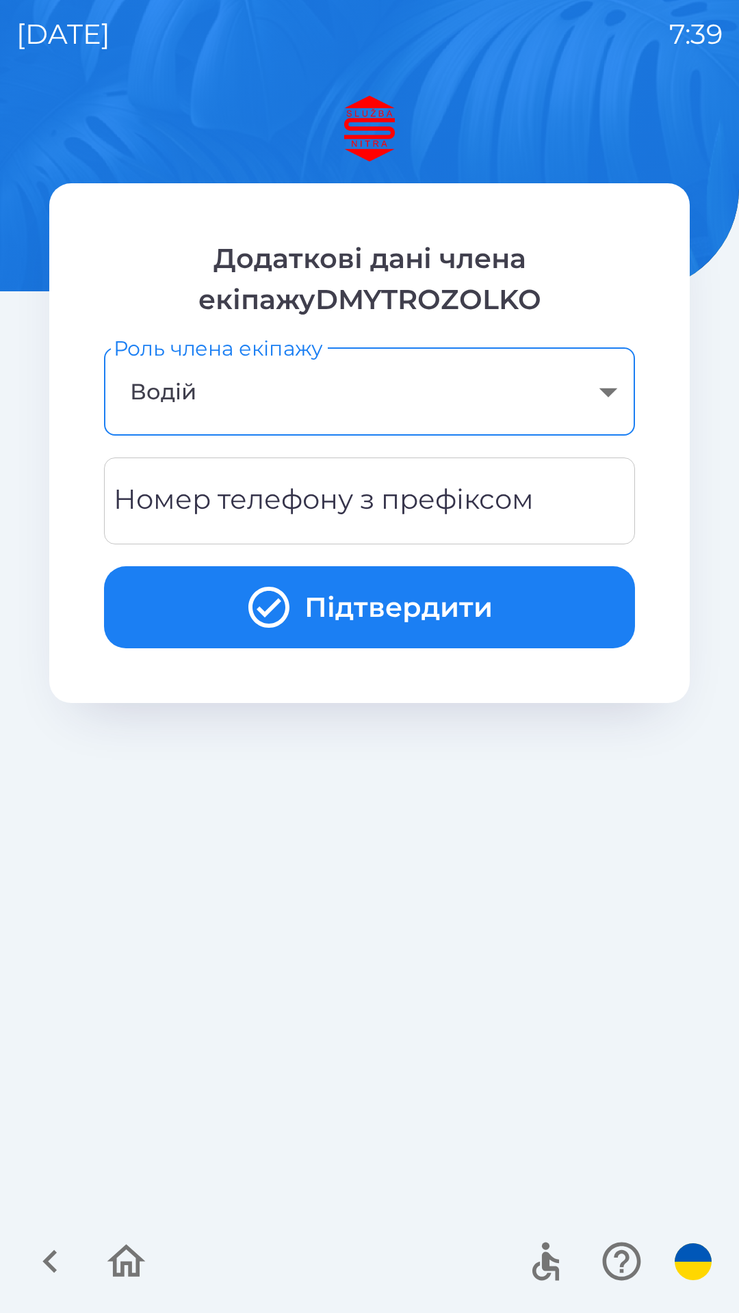
click at [354, 486] on div "Номер телефону з префіксом Номер телефону з префіксом" at bounding box center [369, 501] width 531 height 87
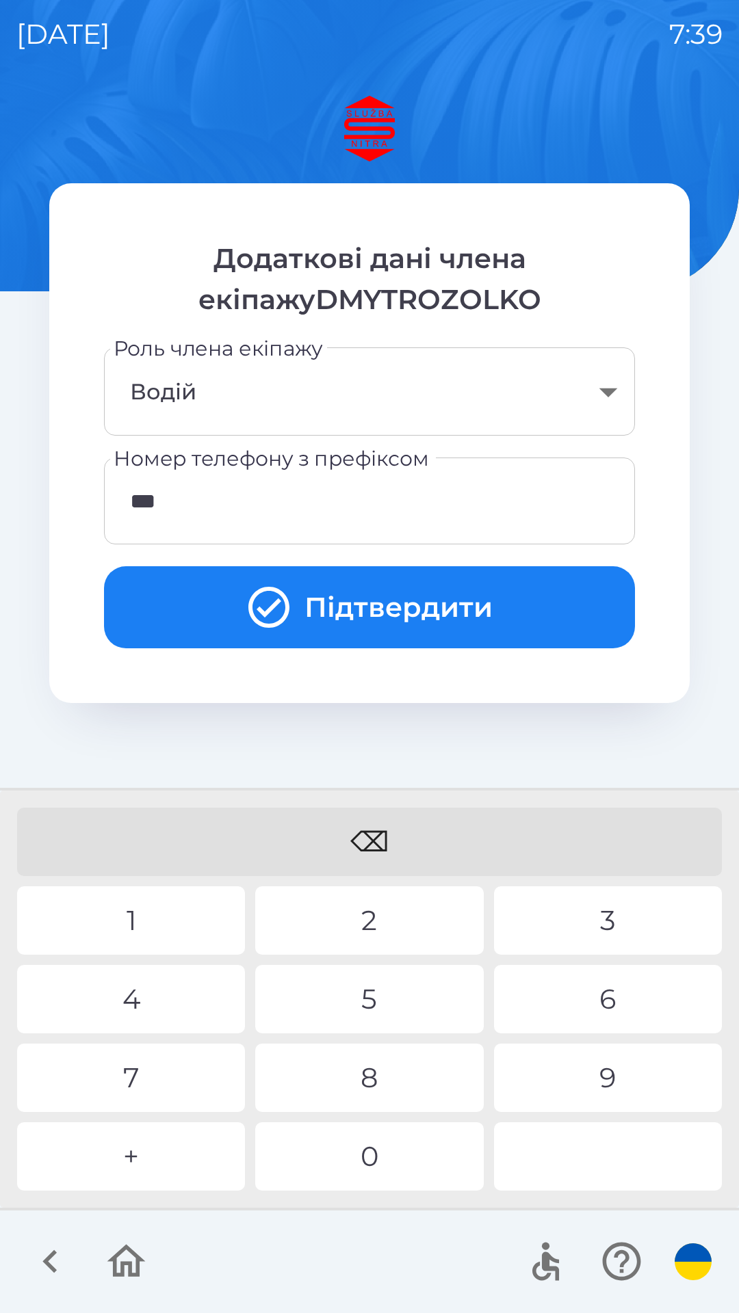
click at [402, 1074] on div "8" at bounding box center [369, 1078] width 228 height 68
click at [380, 987] on div "5" at bounding box center [369, 999] width 228 height 68
click at [384, 1153] on div "0" at bounding box center [369, 1156] width 228 height 68
click at [187, 1082] on div "7" at bounding box center [131, 1078] width 228 height 68
click at [356, 1070] on div "8" at bounding box center [369, 1078] width 228 height 68
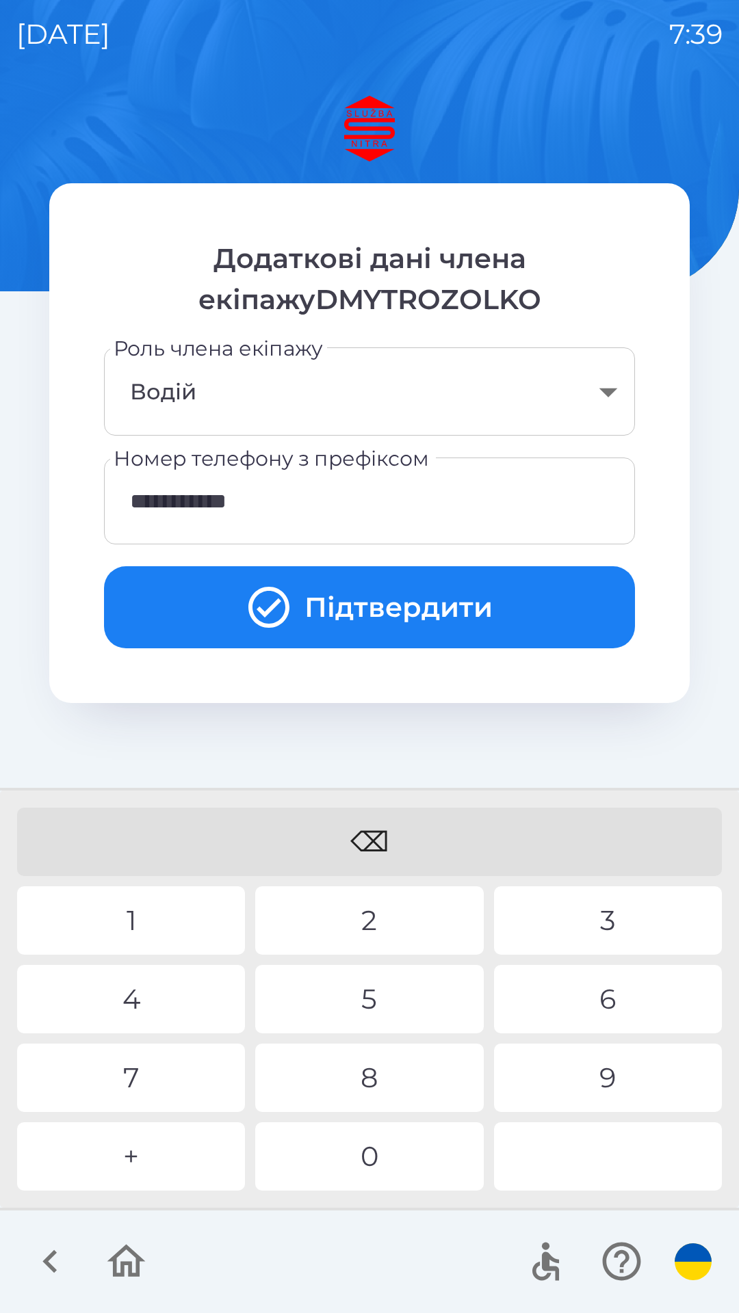
type input "**********"
click at [610, 1085] on div "9" at bounding box center [608, 1078] width 228 height 68
click at [492, 597] on button "Підтвердити" at bounding box center [369, 607] width 531 height 82
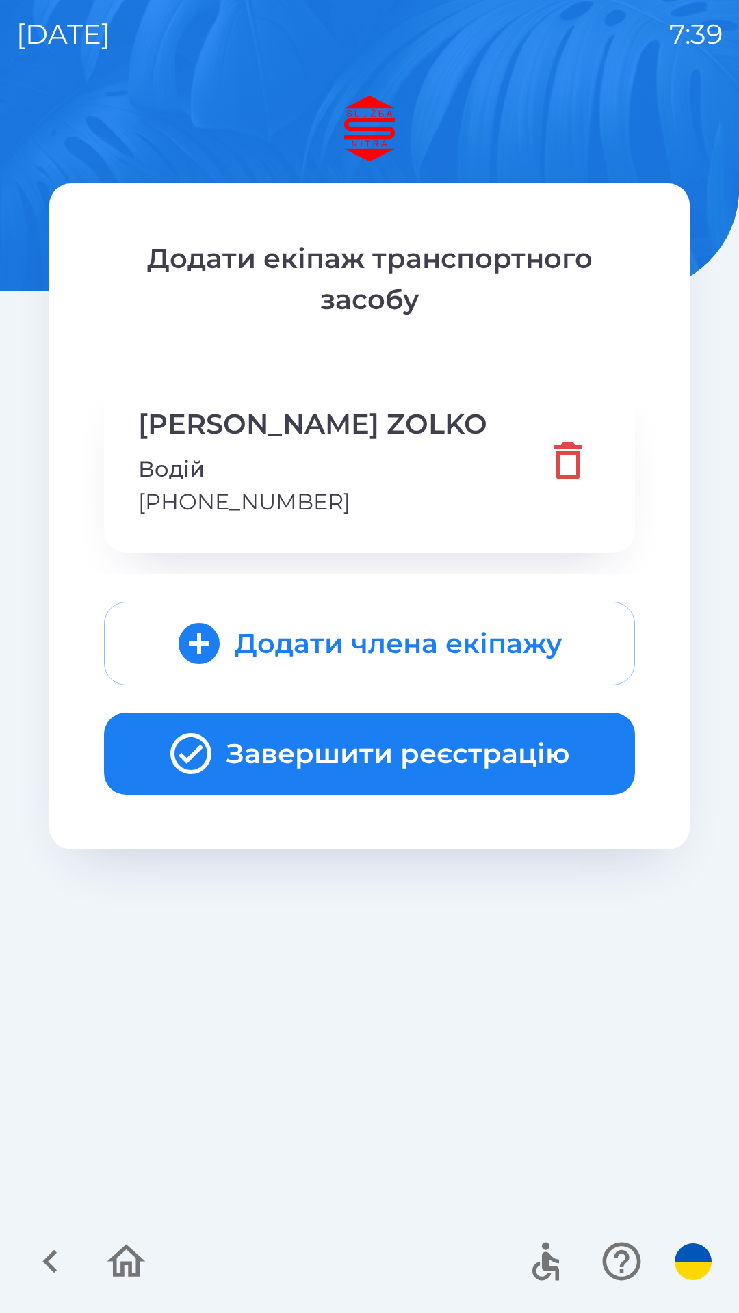
click at [445, 741] on button "Завершити реєстрацію" at bounding box center [369, 754] width 531 height 82
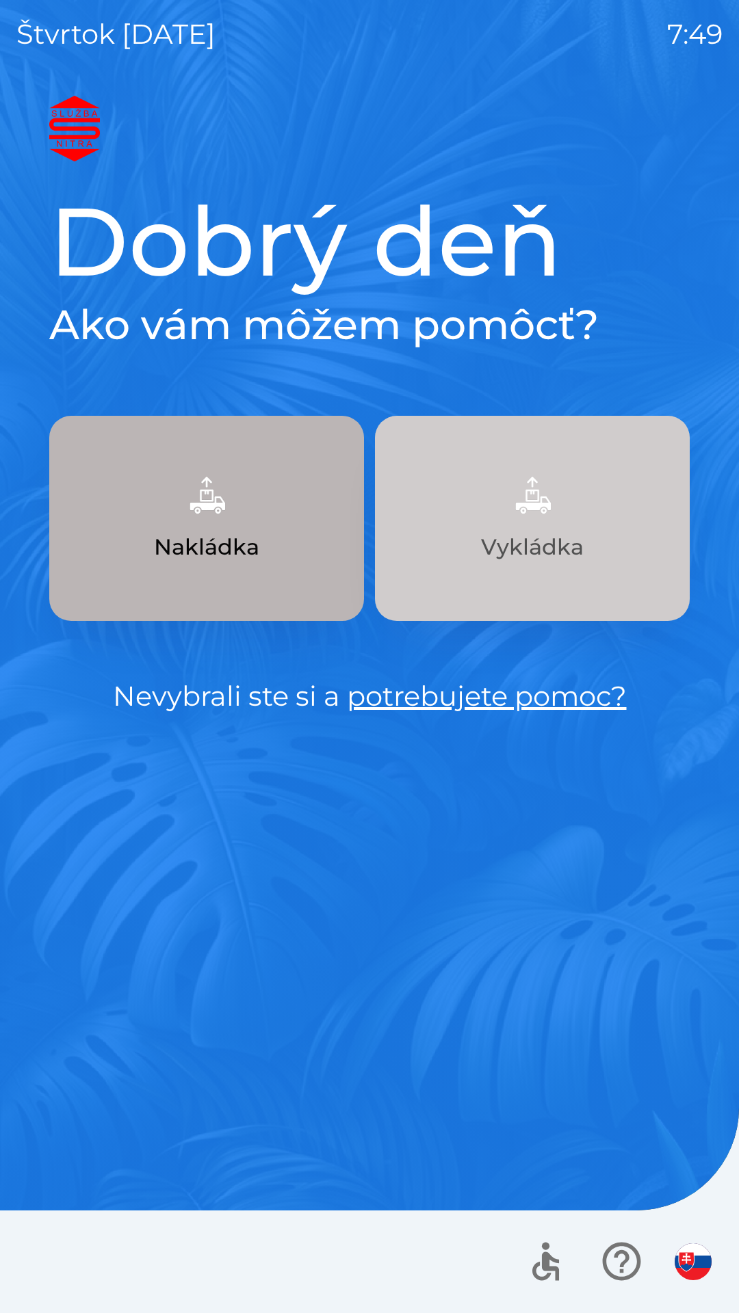
click at [539, 507] on img "button" at bounding box center [532, 495] width 60 height 60
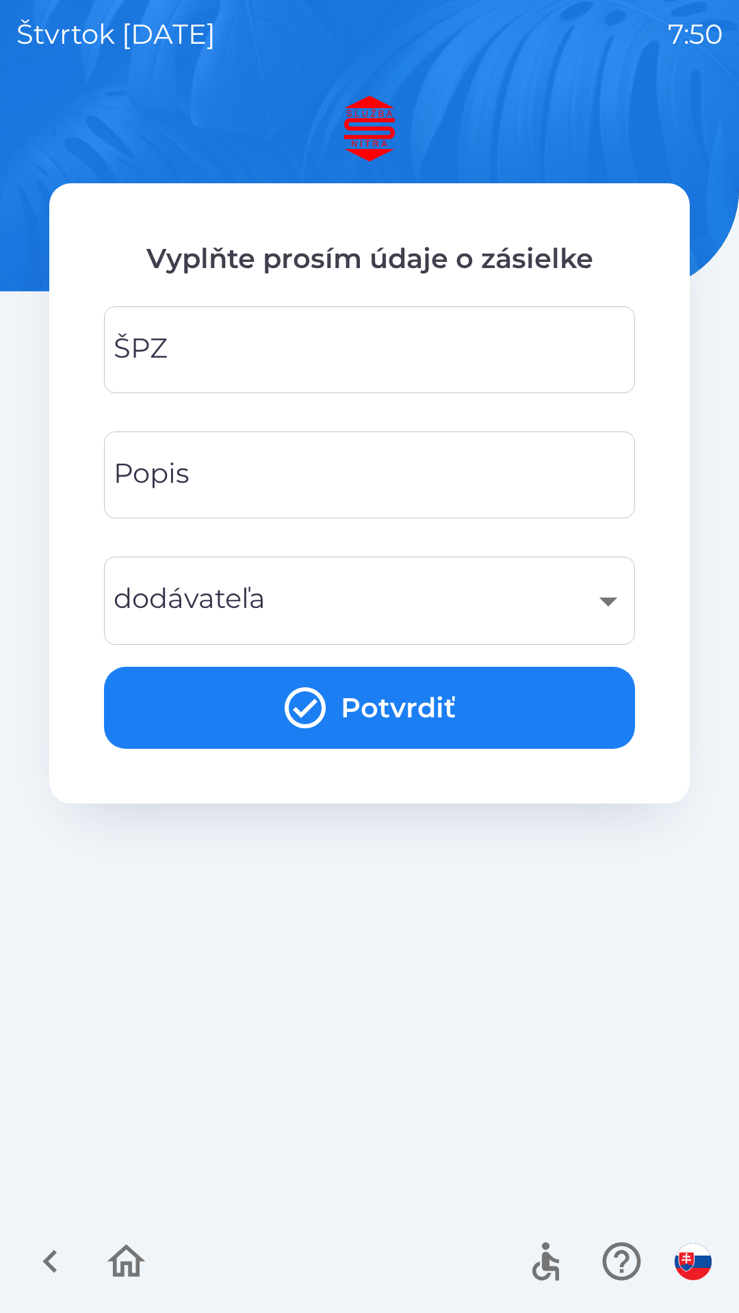
click at [323, 365] on input "ŠPZ" at bounding box center [369, 350] width 498 height 54
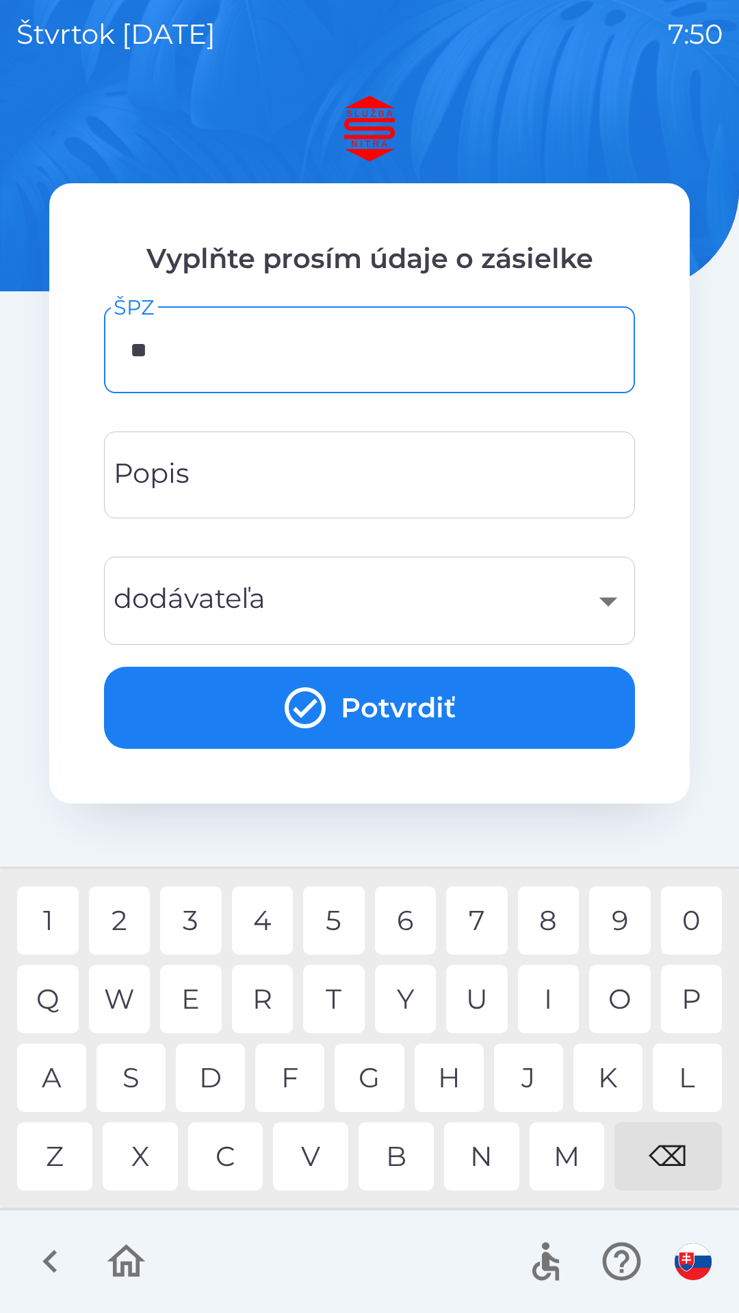
click at [199, 1002] on div "E" at bounding box center [191, 999] width 62 height 68
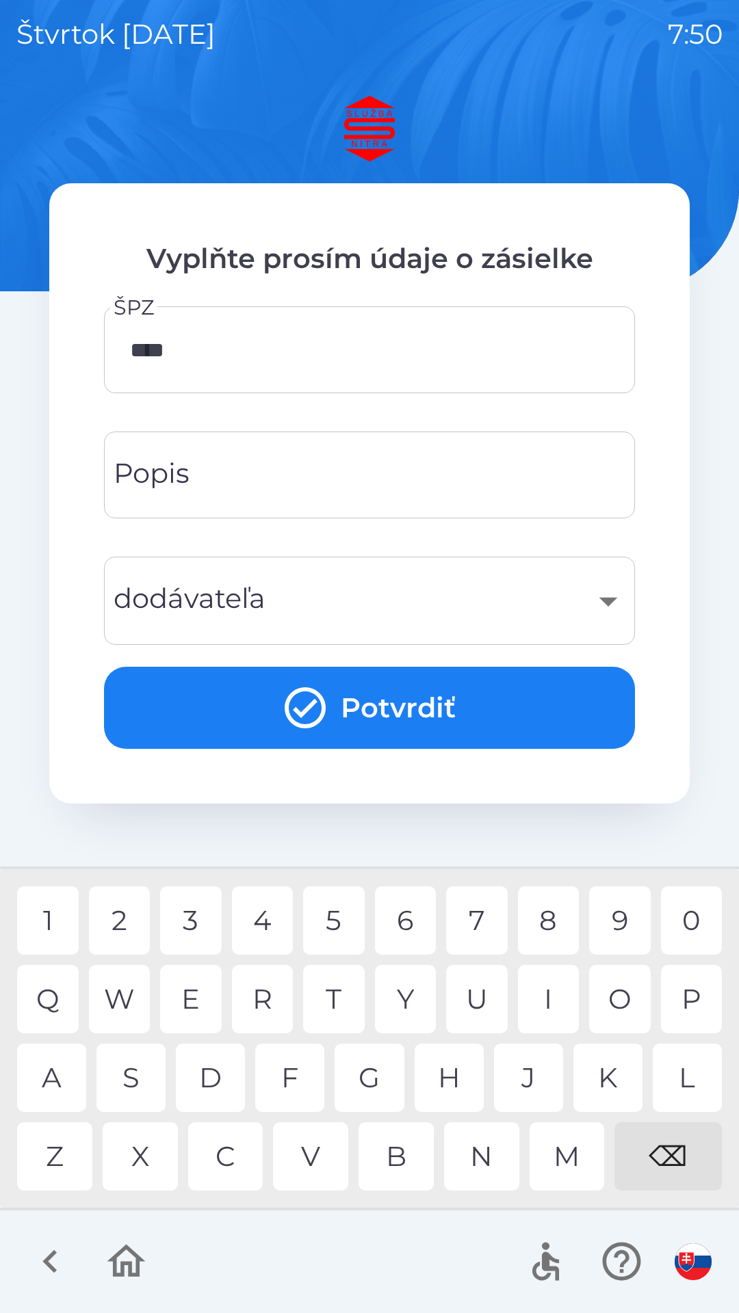
click at [130, 920] on div "2" at bounding box center [120, 920] width 62 height 68
click at [479, 925] on div "7" at bounding box center [477, 920] width 62 height 68
type input "*******"
click at [313, 467] on input "Popis" at bounding box center [369, 475] width 498 height 54
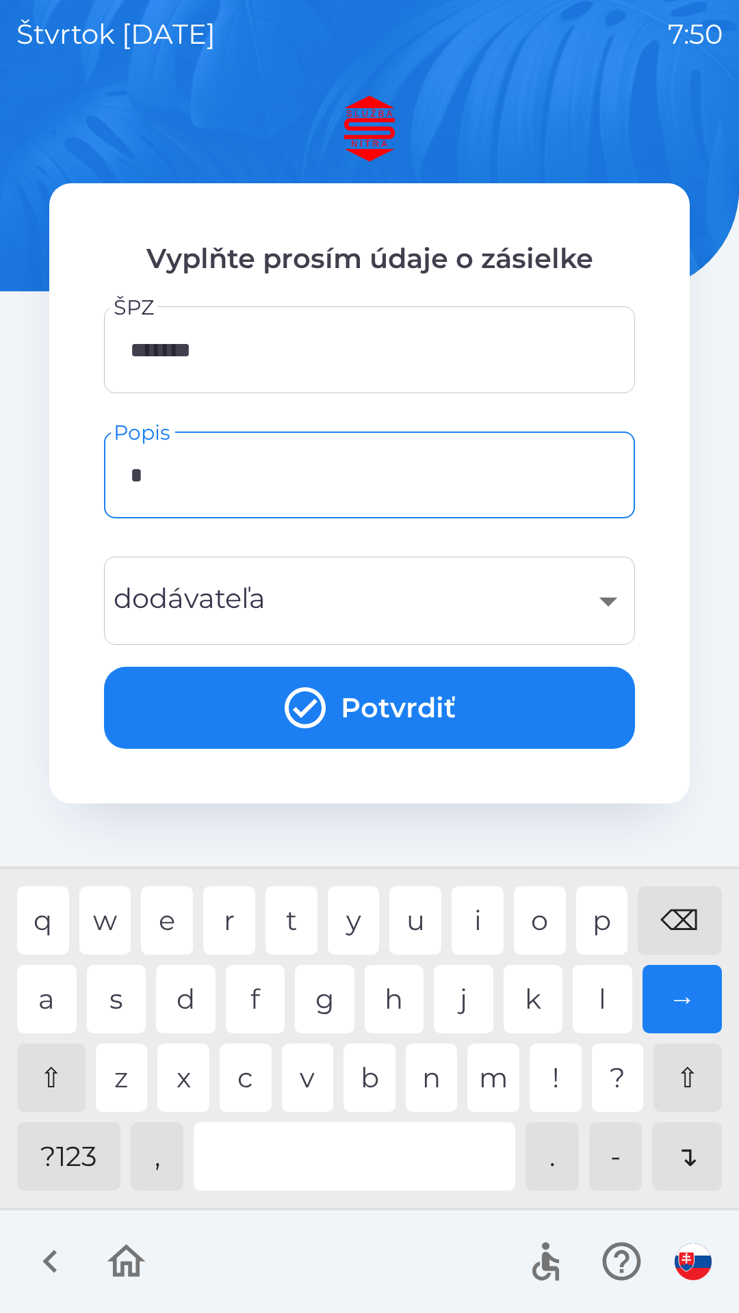
click at [401, 1003] on div "h" at bounding box center [395, 999] width 60 height 68
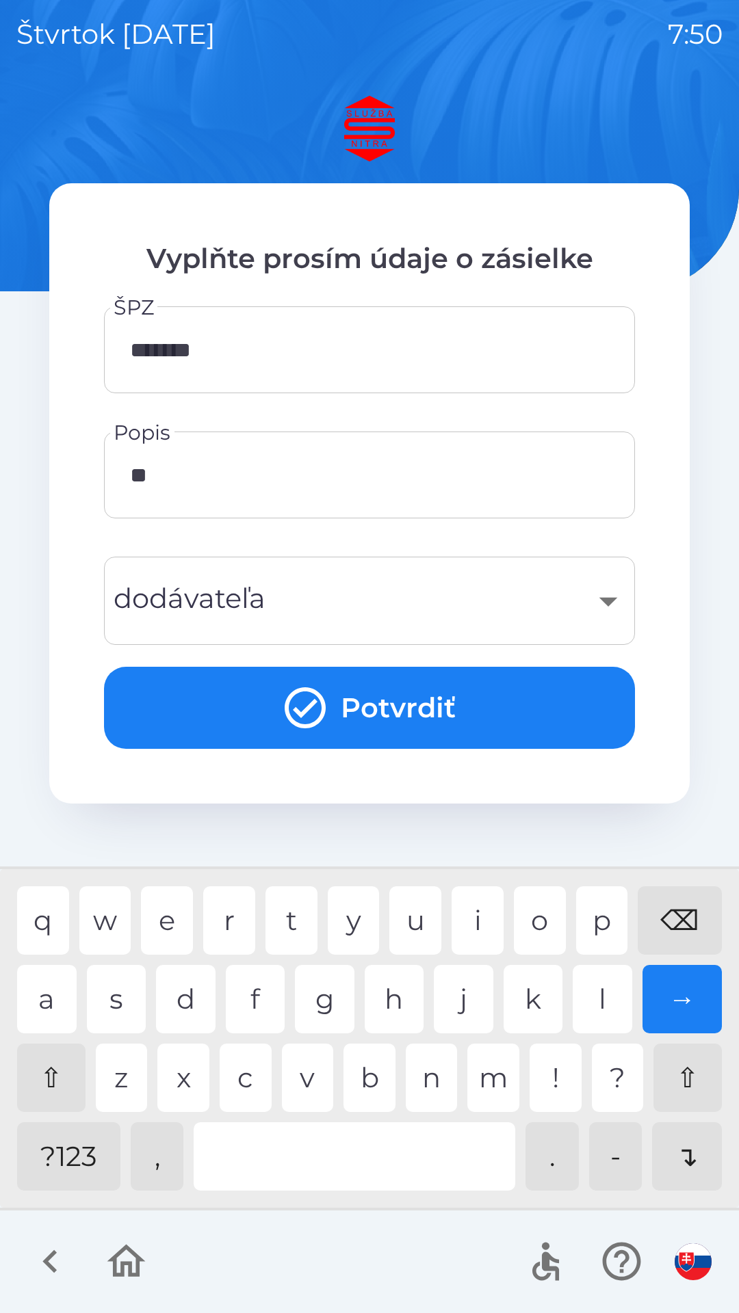
click at [51, 1002] on div "a" at bounding box center [47, 999] width 60 height 68
click at [176, 929] on div "e" at bounding box center [167, 920] width 52 height 68
type input "*****"
click at [311, 592] on div "​" at bounding box center [369, 600] width 498 height 55
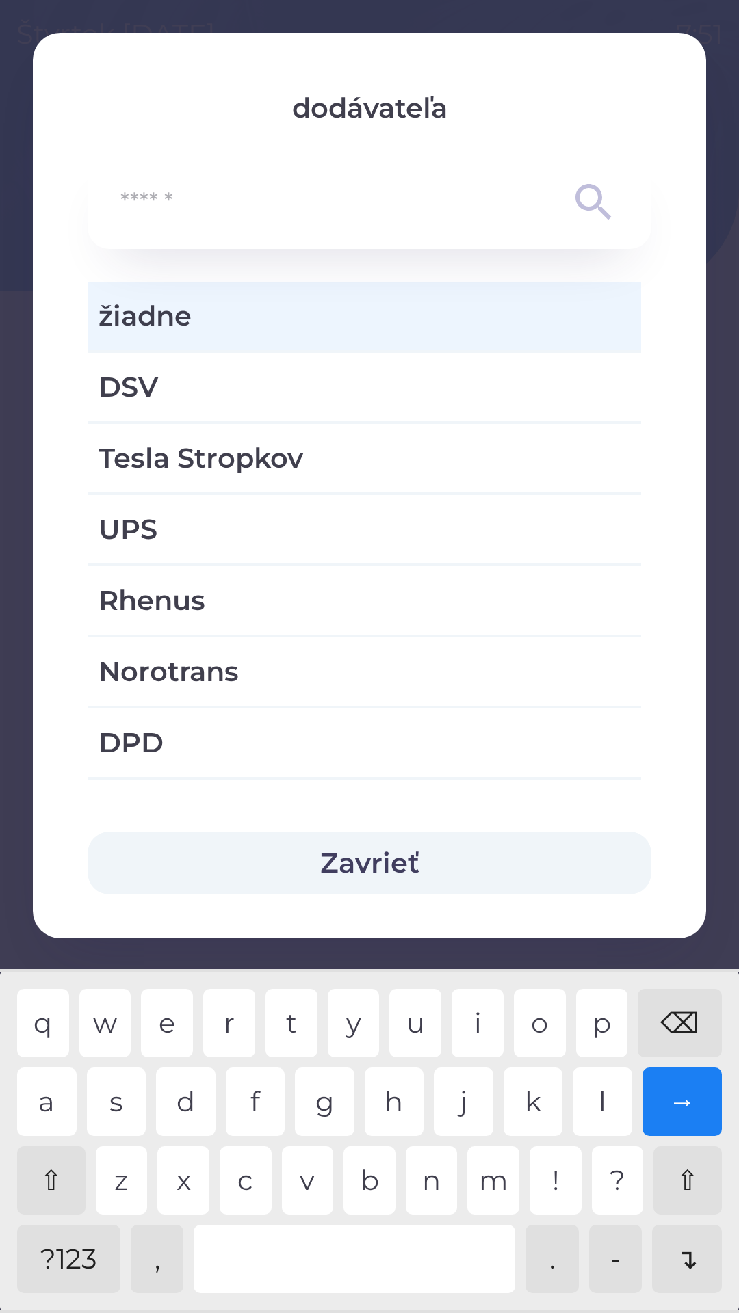
click at [305, 862] on button "Zavrieť" at bounding box center [370, 863] width 564 height 63
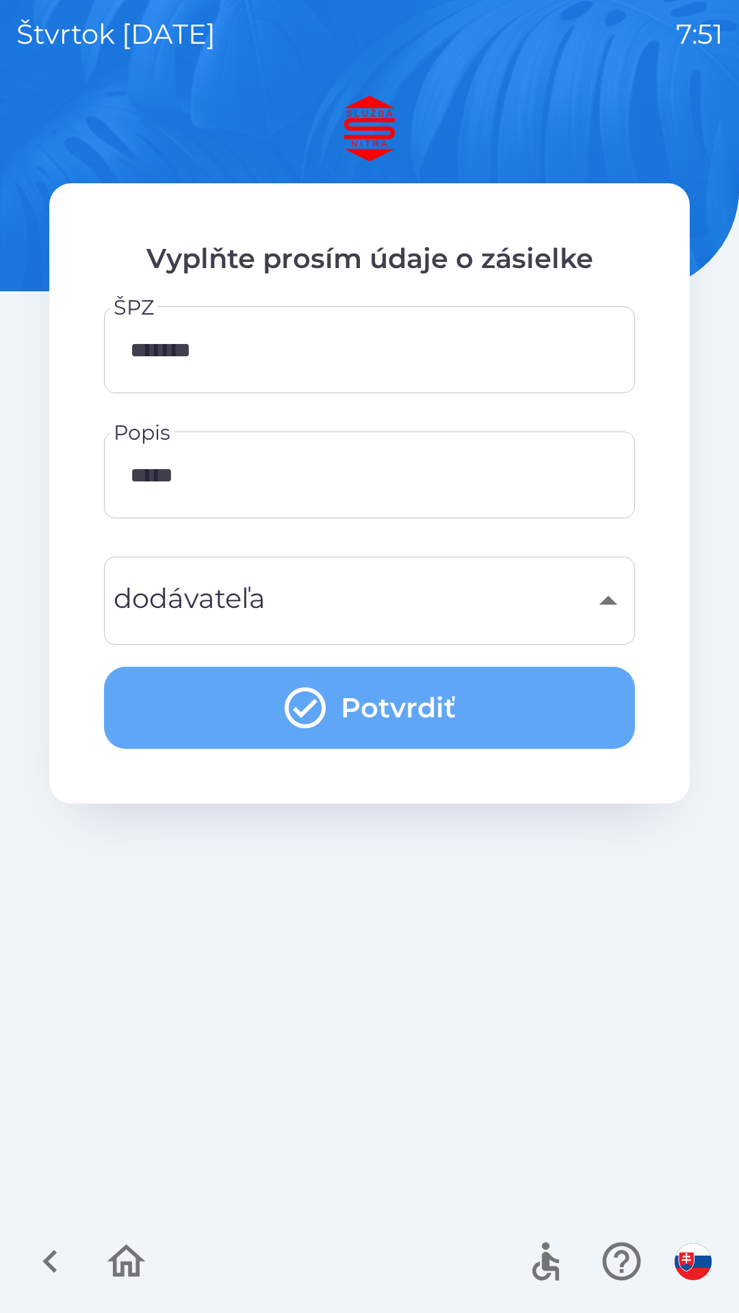
click at [278, 725] on button "Potvrdiť" at bounding box center [369, 708] width 531 height 82
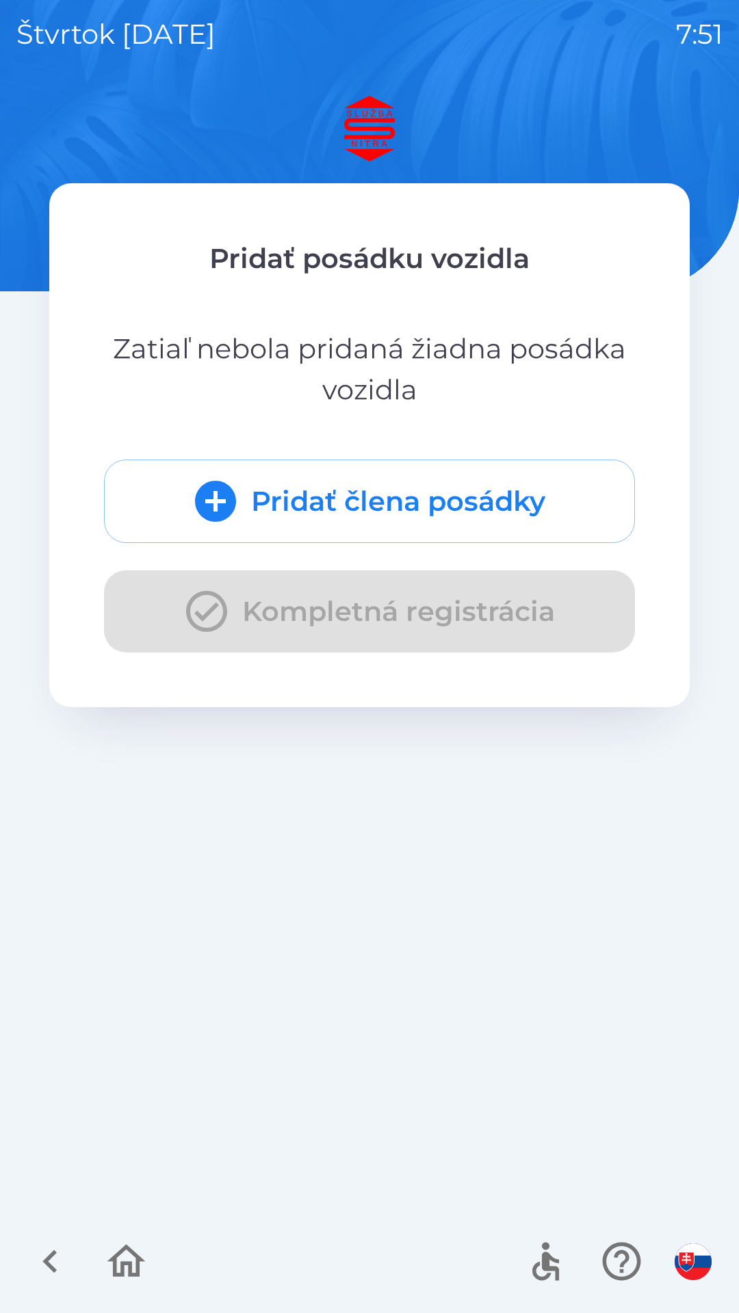
click at [292, 617] on div "Pridať člena posádky Kompletná registrácia" at bounding box center [369, 556] width 531 height 193
click at [345, 614] on div "Pridať člena posádky Kompletná registrácia" at bounding box center [369, 556] width 531 height 193
click at [271, 616] on div "Pridať člena posádky Kompletná registrácia" at bounding box center [369, 556] width 531 height 193
click at [406, 616] on div "Pridať člena posádky Kompletná registrácia" at bounding box center [369, 556] width 531 height 193
click at [282, 611] on div "Pridať člena posádky Kompletná registrácia" at bounding box center [369, 556] width 531 height 193
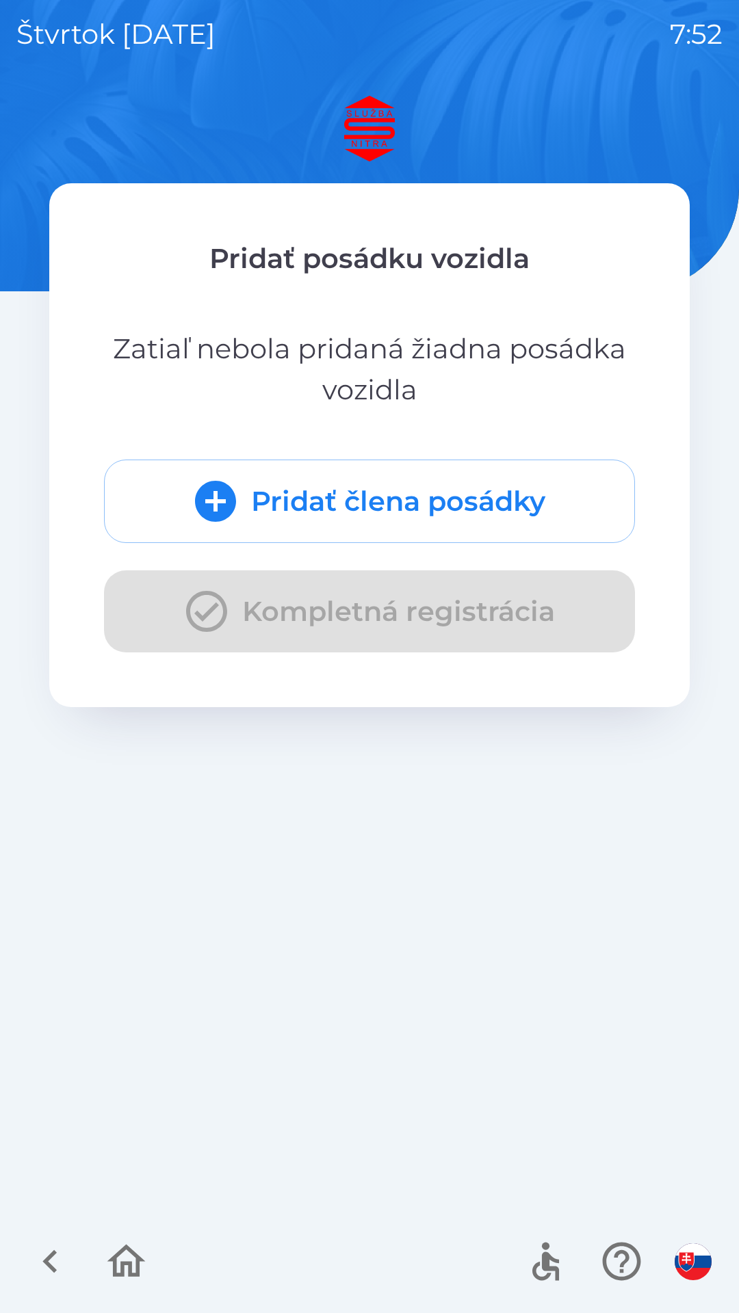
click at [308, 776] on div "Pridať posádku vozidla Zatiaľ nebola pridaná žiadna posádka vozidla Pridať člen…" at bounding box center [369, 704] width 706 height 1217
click at [331, 602] on div "Pridať člena posádky Kompletná registrácia" at bounding box center [369, 556] width 531 height 193
click at [341, 606] on div "Pridať člena posádky Kompletná registrácia" at bounding box center [369, 556] width 531 height 193
click at [300, 364] on p "Zatiaľ nebola pridaná žiadna posádka vozidla" at bounding box center [369, 369] width 531 height 82
click at [331, 624] on div "Pridať člena posádky Kompletná registrácia" at bounding box center [369, 556] width 531 height 193
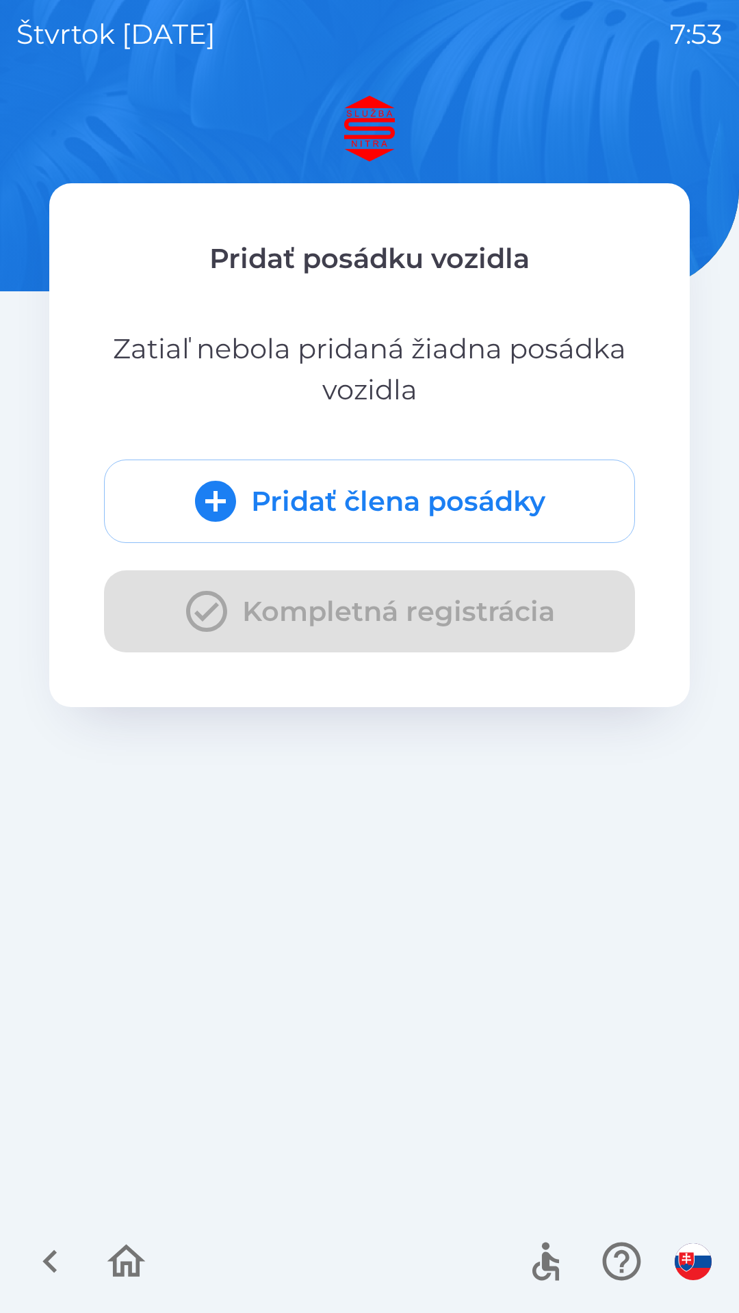
click at [317, 507] on button "Pridať člena posádky" at bounding box center [369, 501] width 531 height 83
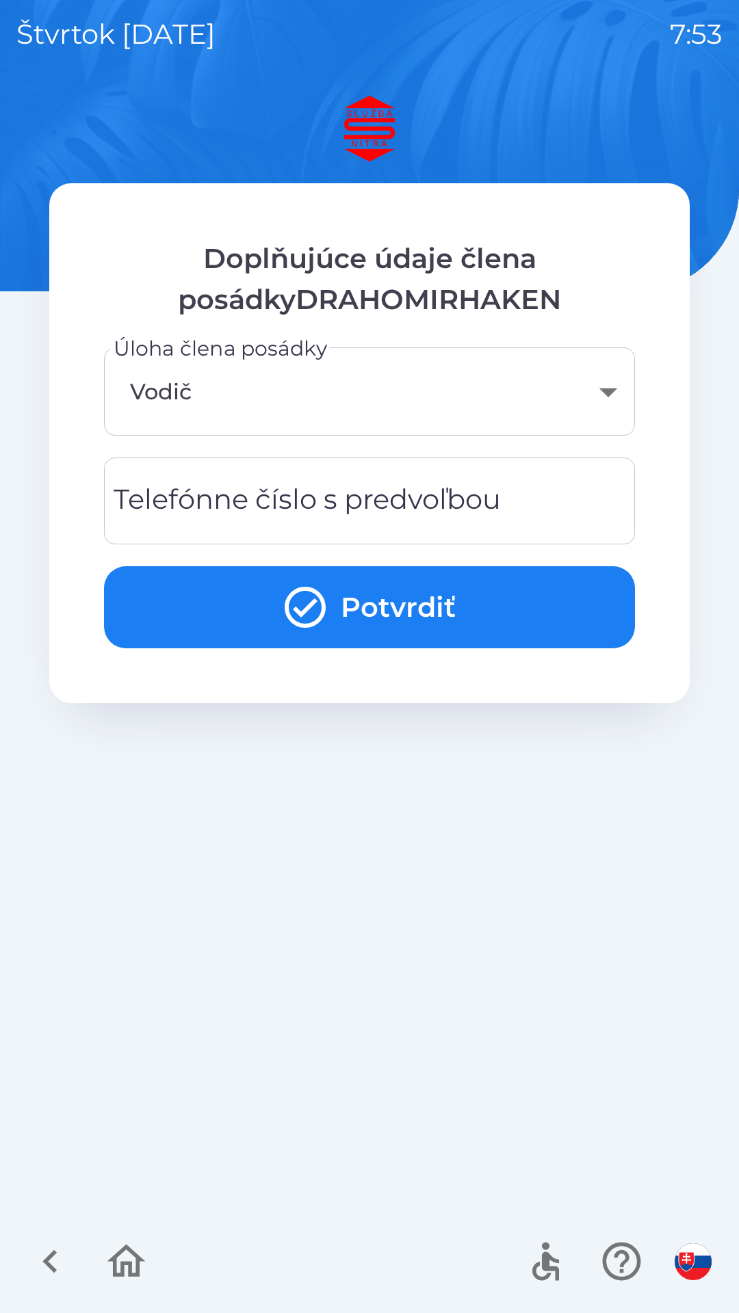
click at [360, 605] on button "Potvrdiť" at bounding box center [369, 607] width 531 height 82
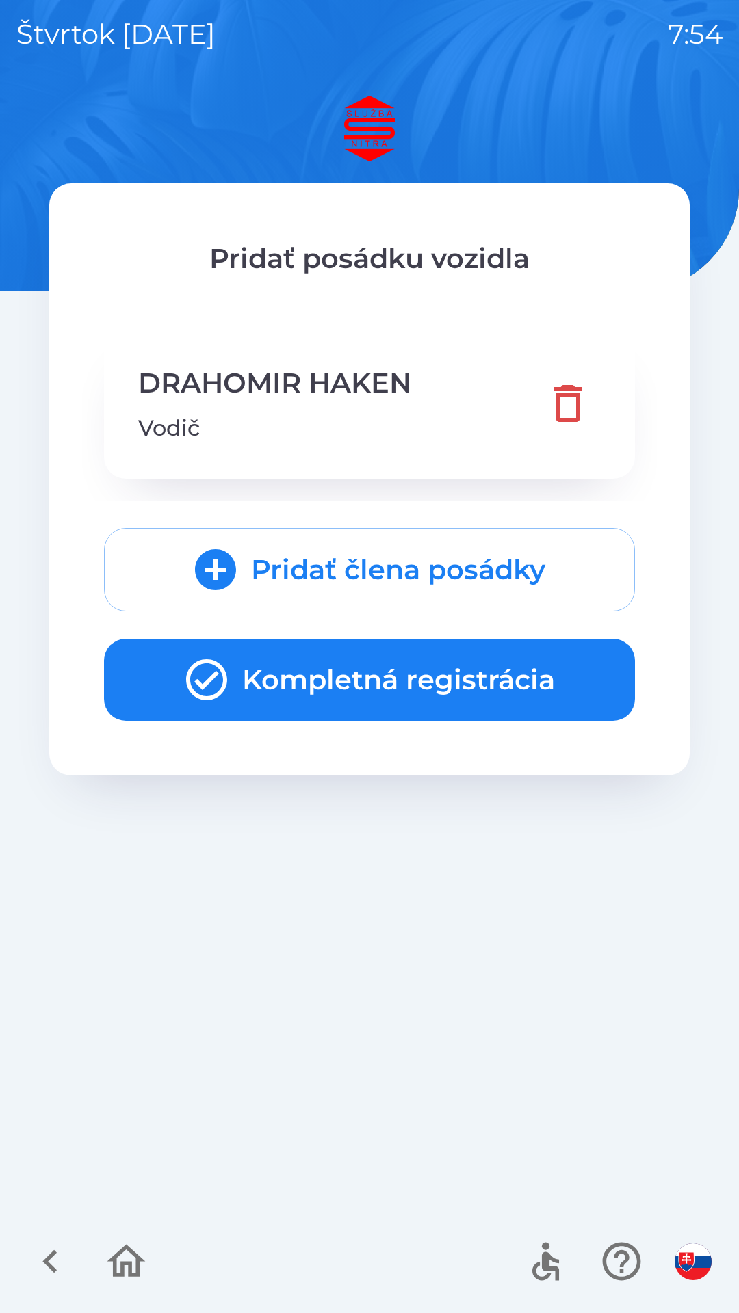
click at [354, 684] on button "Kompletná registrácia" at bounding box center [369, 680] width 531 height 82
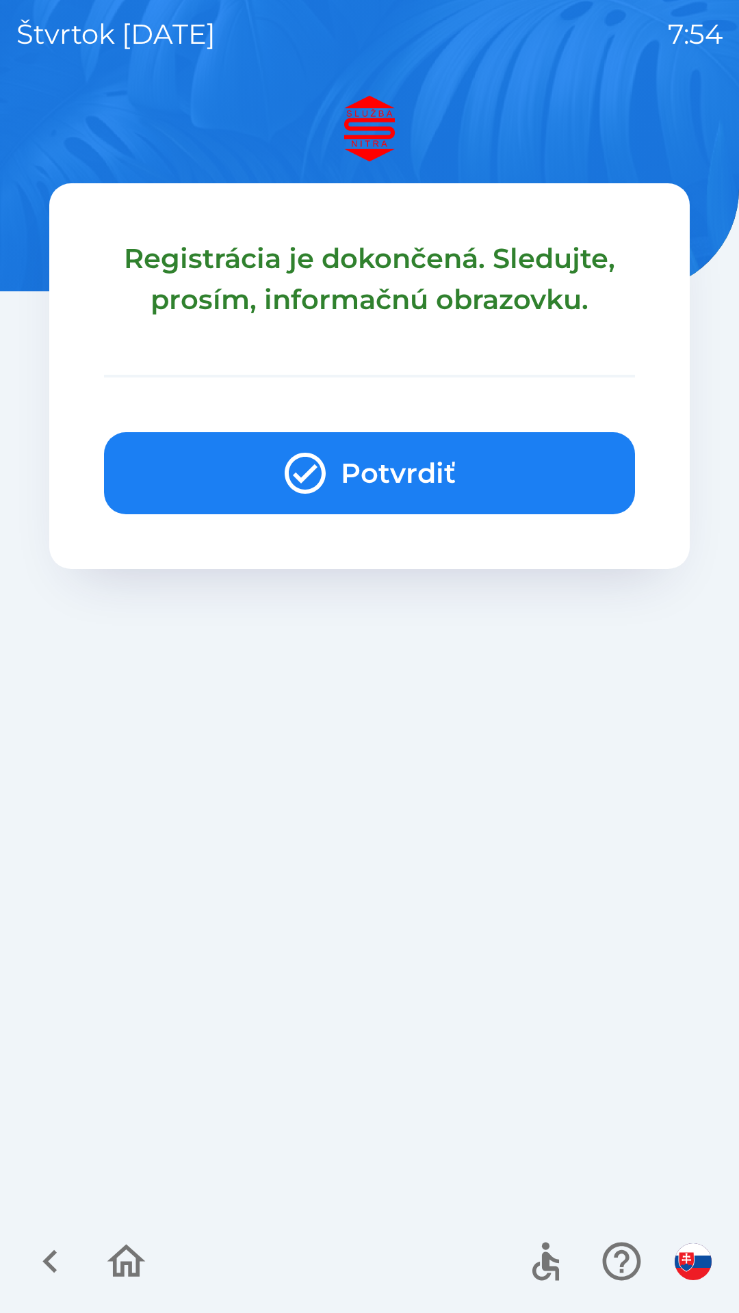
click at [323, 500] on button "Potvrdiť" at bounding box center [369, 473] width 531 height 82
